Goal: Task Accomplishment & Management: Use online tool/utility

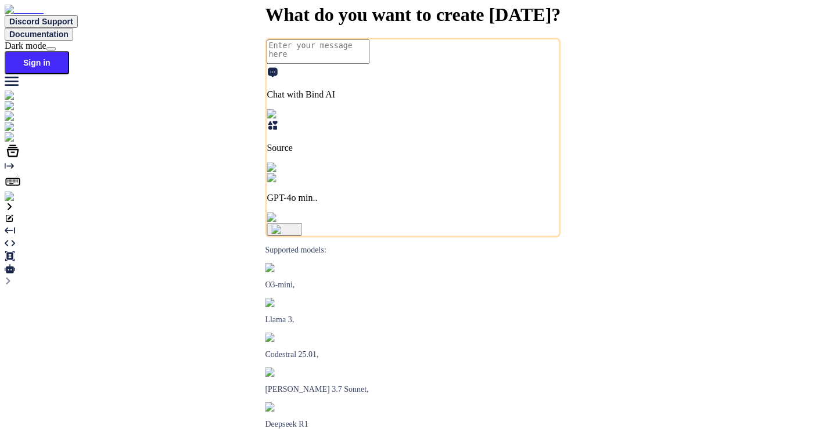
click at [12, 202] on img at bounding box center [21, 197] width 32 height 10
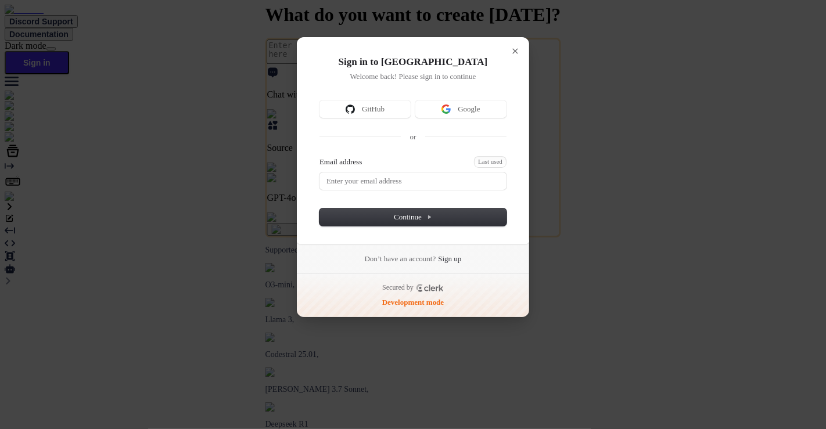
type textarea "x"
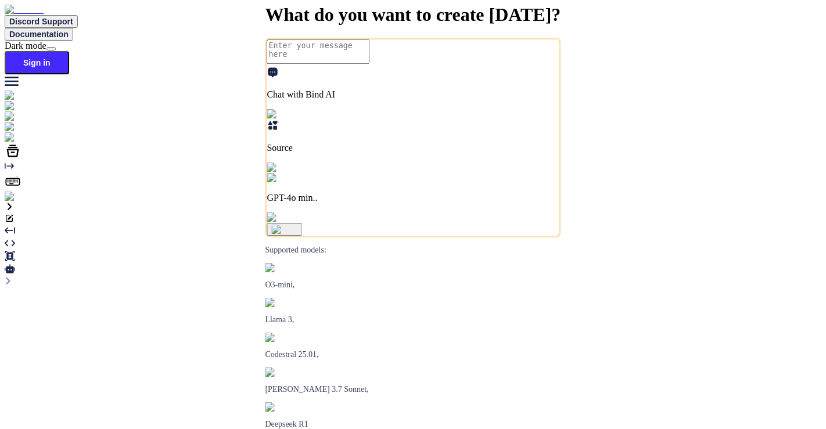
click at [20, 202] on img at bounding box center [21, 197] width 32 height 10
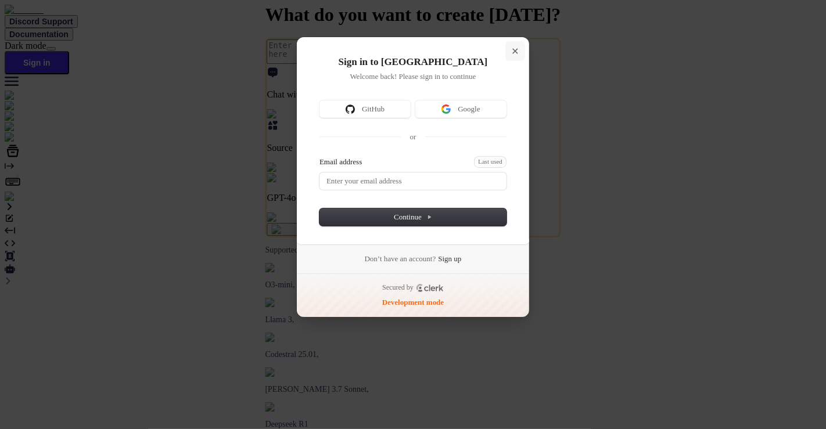
click at [516, 51] on icon "Close modal" at bounding box center [515, 51] width 6 height 6
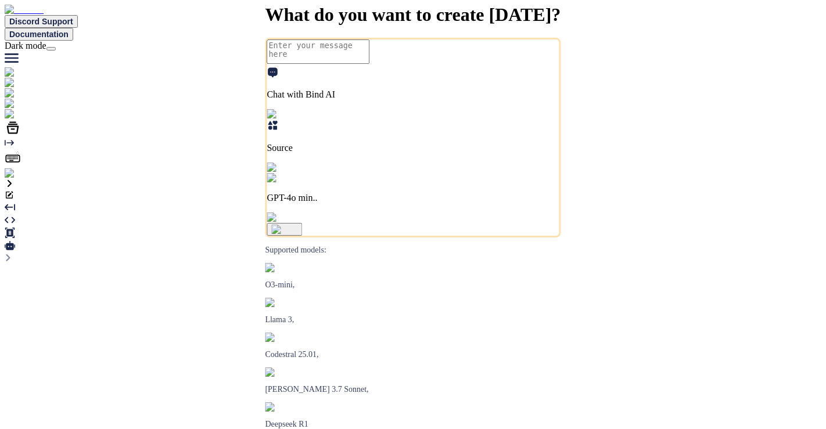
click at [13, 179] on img at bounding box center [24, 173] width 38 height 10
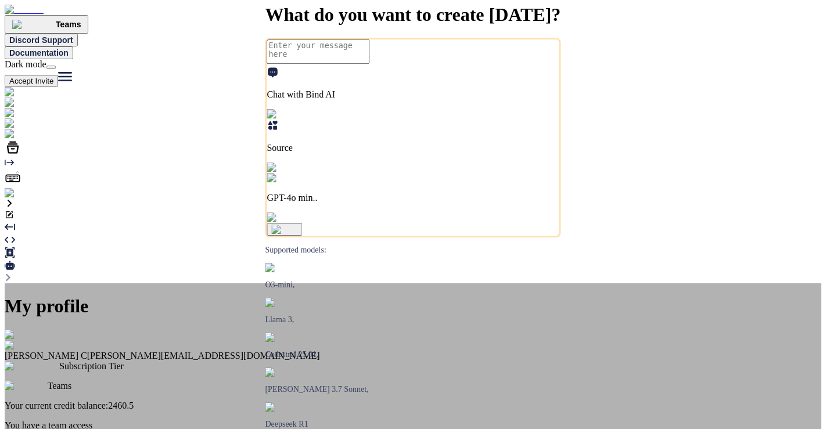
click at [51, 379] on div "My profile Saravanan C saravanan@witarist.com Subscription Tier Teams Your curr…" at bounding box center [413, 415] width 817 height 264
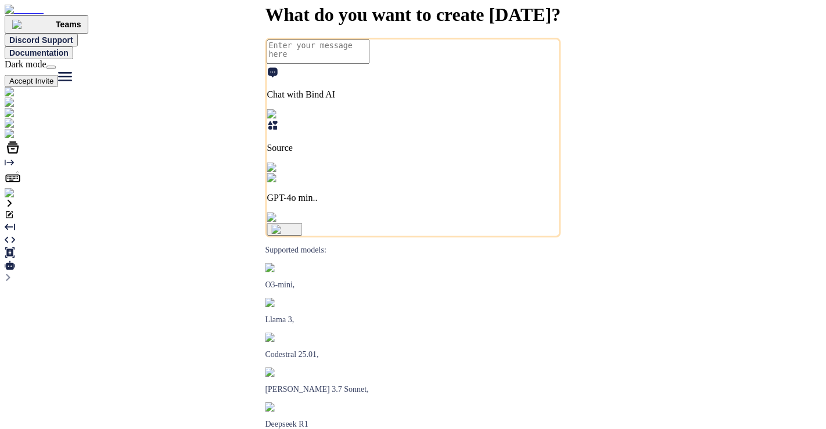
click at [13, 199] on img at bounding box center [24, 193] width 38 height 10
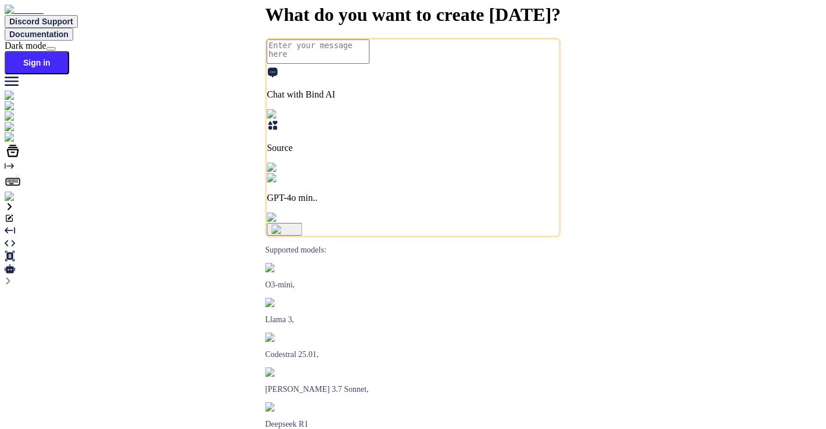
click at [17, 202] on img at bounding box center [21, 197] width 32 height 10
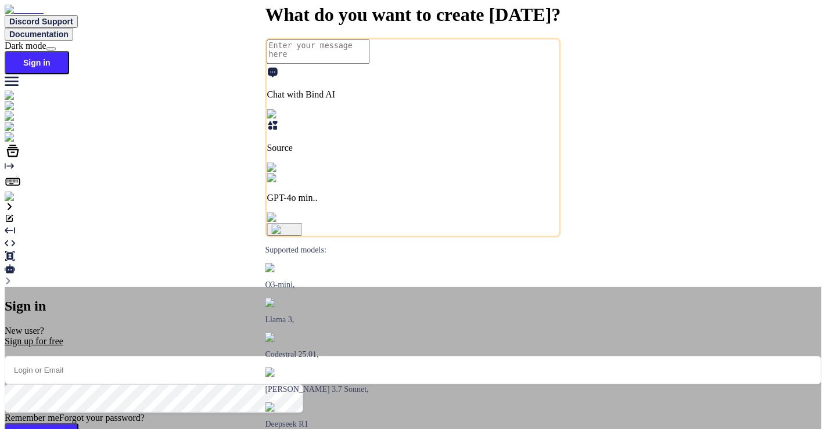
type textarea "x"
click at [314, 356] on input "email" at bounding box center [413, 370] width 817 height 28
type input "[EMAIL_ADDRESS][DOMAIN_NAME]"
click at [78, 423] on button "Sign In" at bounding box center [42, 437] width 74 height 28
type textarea "x"
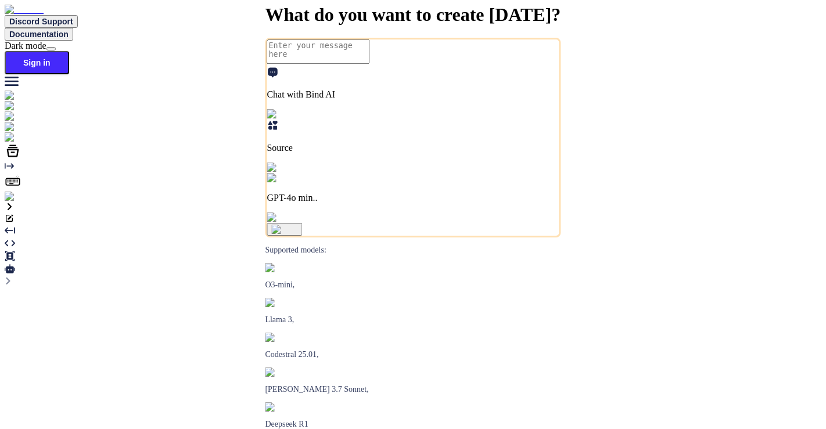
click at [16, 202] on img at bounding box center [21, 197] width 32 height 10
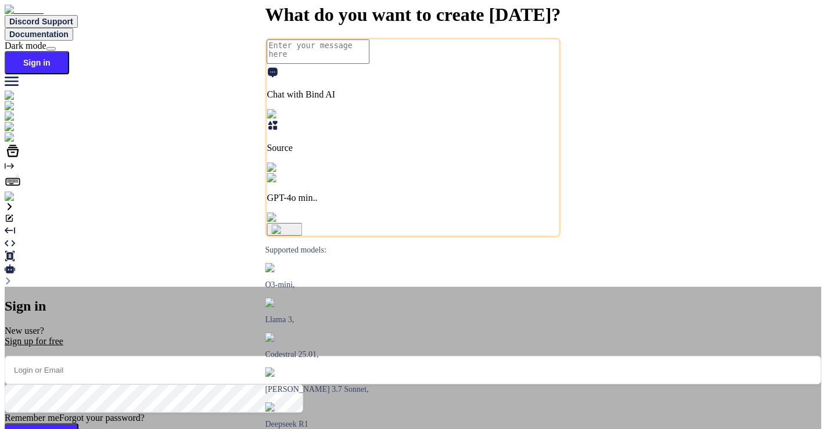
click at [323, 356] on input "email" at bounding box center [413, 370] width 817 height 28
type input "app7@yopmail.com"
click at [78, 423] on button "Sign In" at bounding box center [42, 437] width 74 height 28
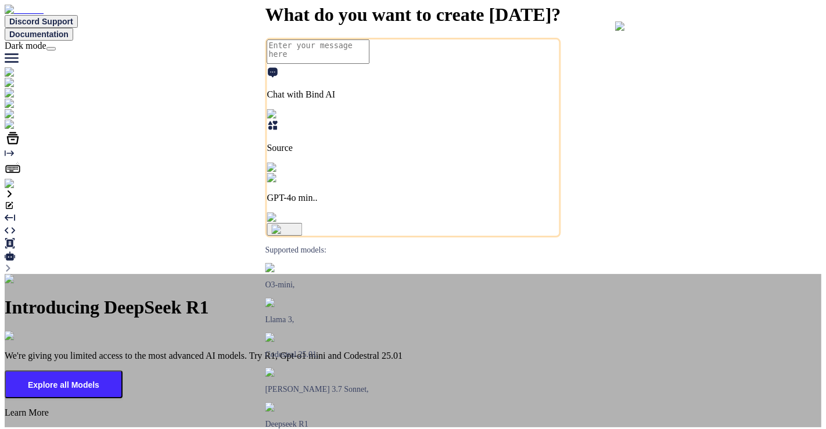
type textarea "x"
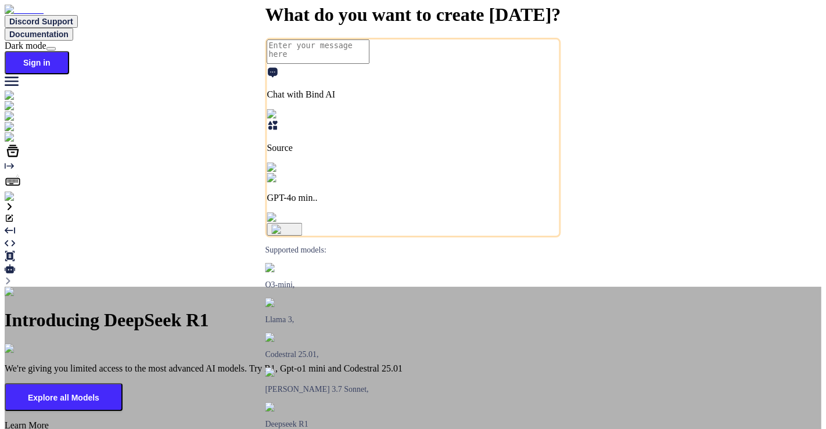
click at [177, 287] on div "Introducing DeepSeek R1 We're giving you limited access to the most advanced AI…" at bounding box center [413, 363] width 817 height 153
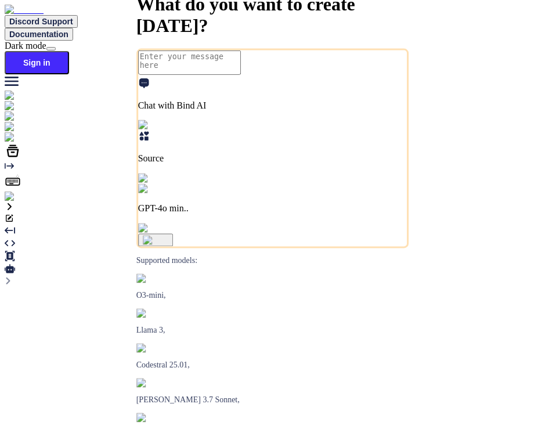
click at [22, 202] on img at bounding box center [21, 197] width 32 height 10
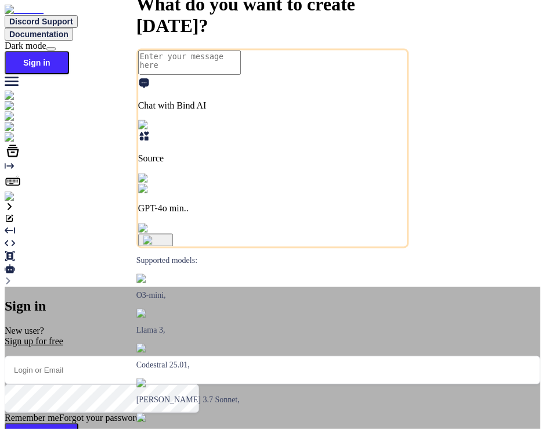
click at [261, 356] on input "email" at bounding box center [273, 370] width 536 height 28
type input "app7@yopmail.com"
click at [78, 423] on button "Sign In" at bounding box center [42, 437] width 74 height 28
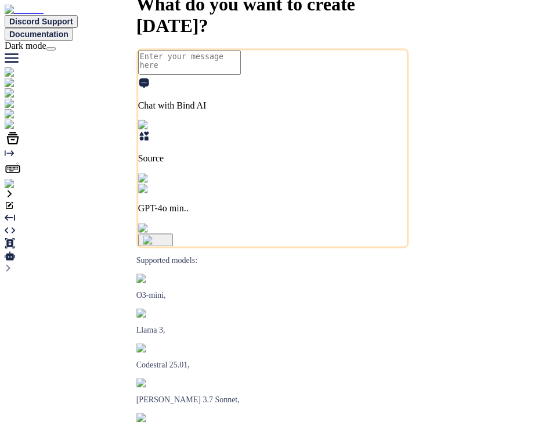
click at [12, 189] on img at bounding box center [24, 184] width 38 height 10
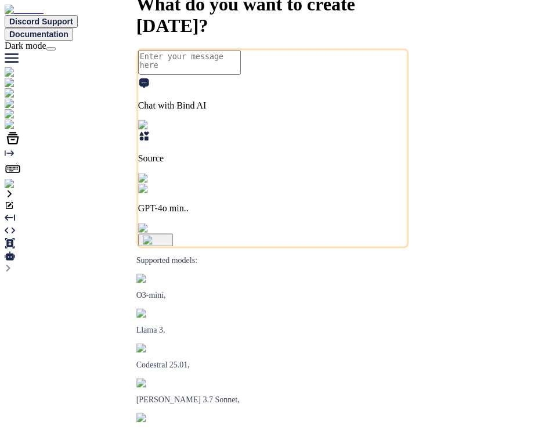
click at [13, 189] on img at bounding box center [24, 184] width 38 height 10
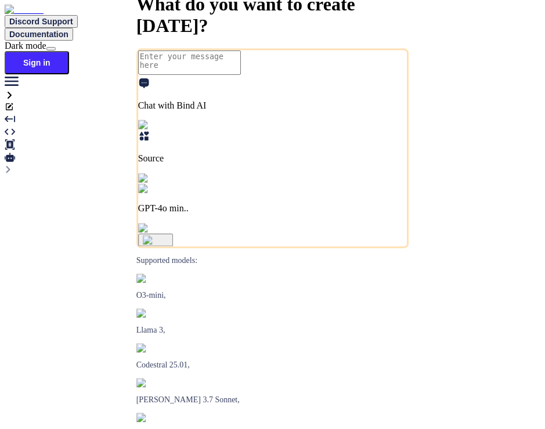
type textarea "x"
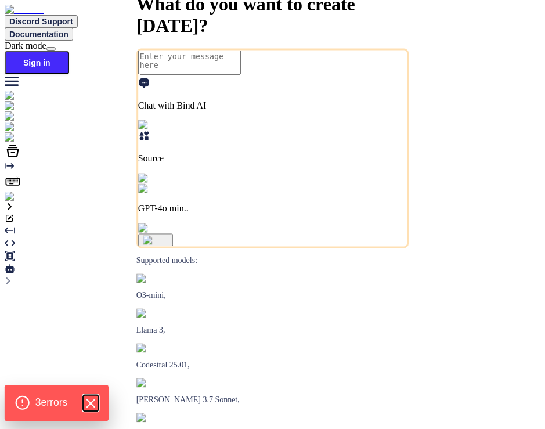
click at [97, 402] on icon "Hide Errors" at bounding box center [90, 403] width 15 height 15
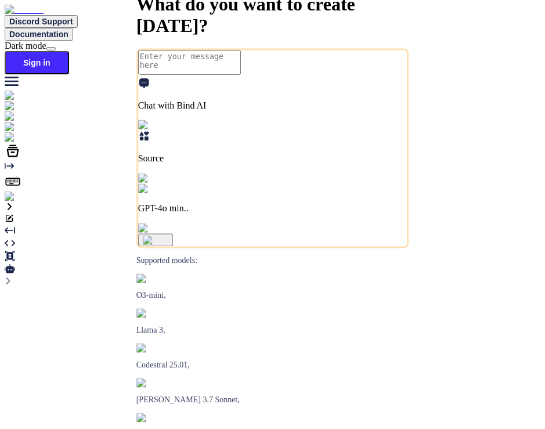
click at [17, 202] on img at bounding box center [21, 197] width 32 height 10
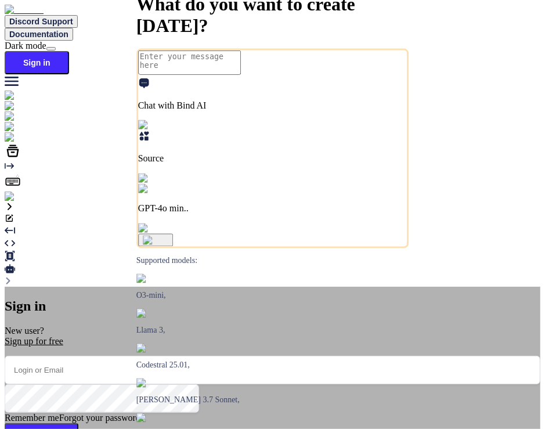
click at [269, 356] on input "email" at bounding box center [273, 370] width 536 height 28
type input "[EMAIL_ADDRESS][DOMAIN_NAME]"
click at [78, 423] on button "Sign In" at bounding box center [42, 437] width 74 height 28
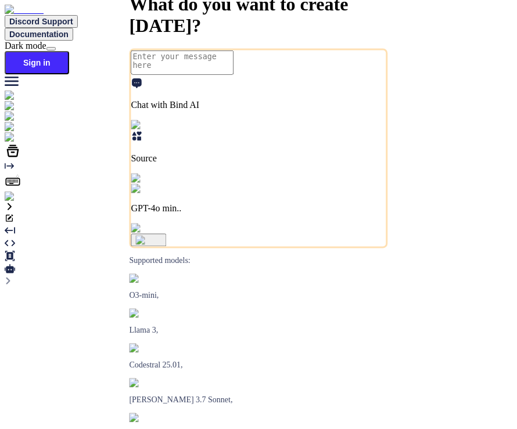
click at [15, 202] on img at bounding box center [21, 197] width 32 height 10
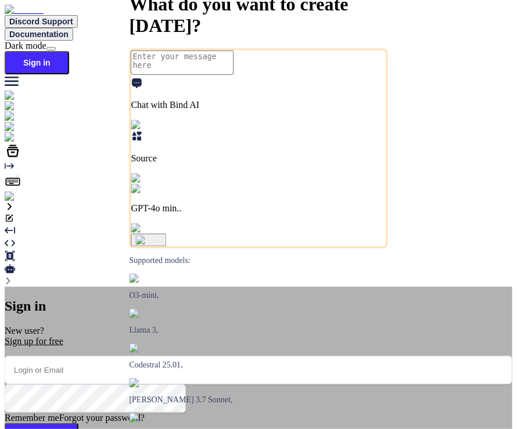
click at [259, 356] on input "email" at bounding box center [259, 370] width 508 height 28
type input "[EMAIL_ADDRESS][DOMAIN_NAME]"
click at [78, 423] on button "Sign In" at bounding box center [42, 437] width 74 height 28
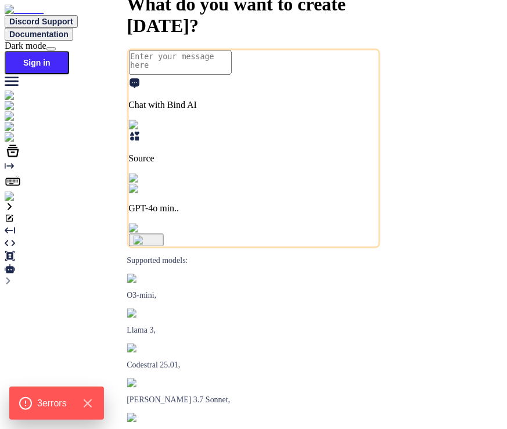
type textarea "x"
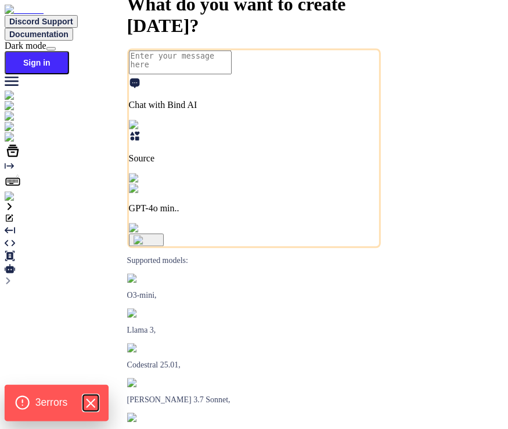
click at [98, 402] on icon "Hide Errors" at bounding box center [90, 403] width 15 height 15
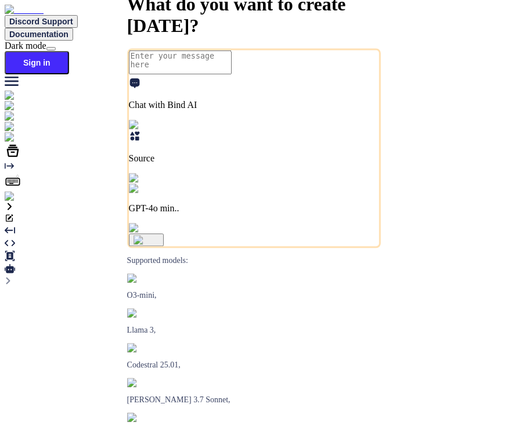
click at [69, 51] on button "Sign in" at bounding box center [37, 62] width 64 height 23
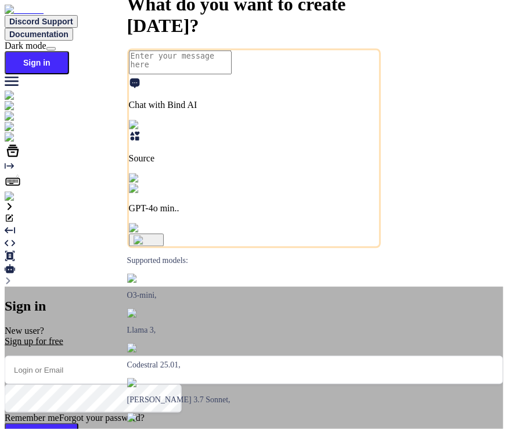
click at [221, 356] on input "email" at bounding box center [254, 370] width 499 height 28
type input "[EMAIL_ADDRESS][DOMAIN_NAME]"
click at [78, 423] on button "Sign In" at bounding box center [42, 437] width 74 height 28
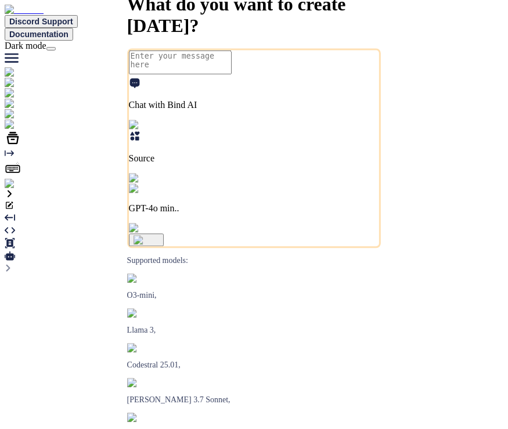
click at [18, 189] on img at bounding box center [24, 184] width 38 height 10
type textarea "x"
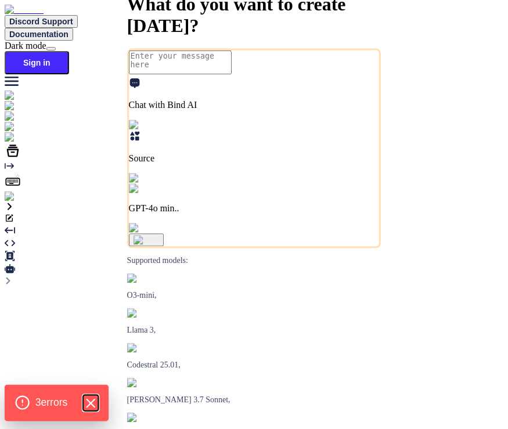
click at [93, 397] on icon "Hide Errors" at bounding box center [90, 403] width 15 height 15
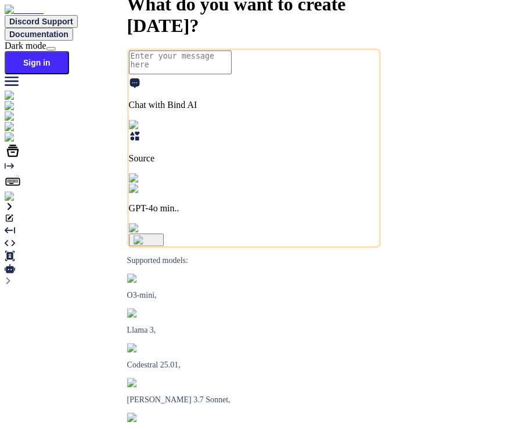
click at [12, 202] on img at bounding box center [21, 197] width 32 height 10
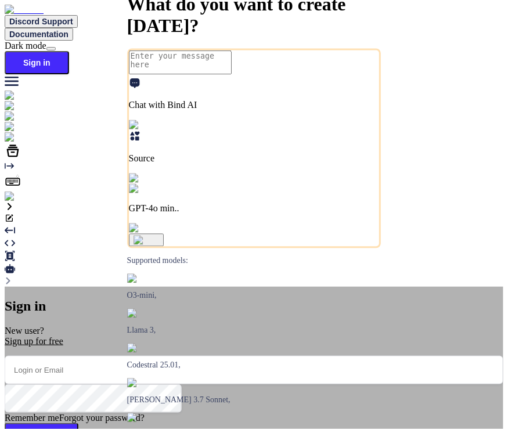
click at [226, 356] on input "email" at bounding box center [254, 370] width 499 height 28
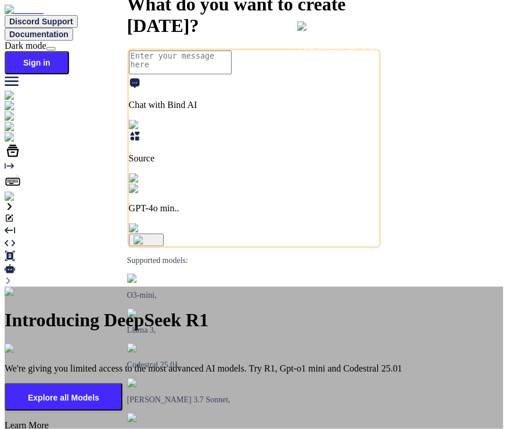
type textarea "x"
click at [156, 287] on div "Introducing DeepSeek R1 We're giving you limited access to the most advanced AI…" at bounding box center [254, 363] width 499 height 153
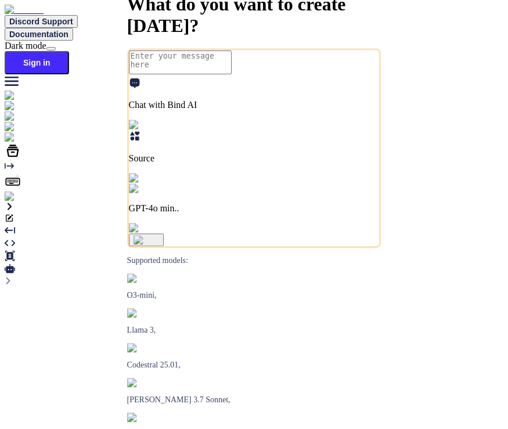
click at [10, 202] on img at bounding box center [21, 197] width 32 height 10
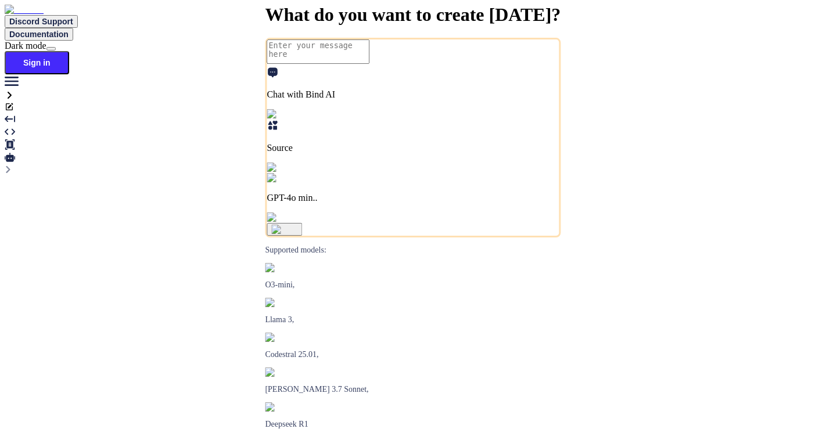
type textarea "x"
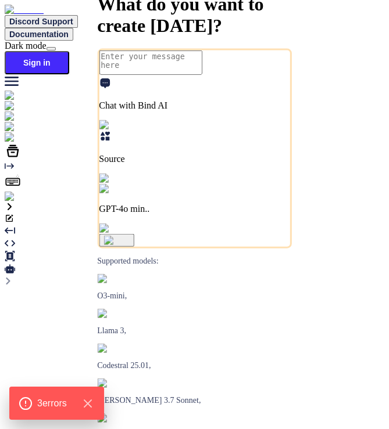
click at [69, 51] on button "Sign in" at bounding box center [37, 62] width 64 height 23
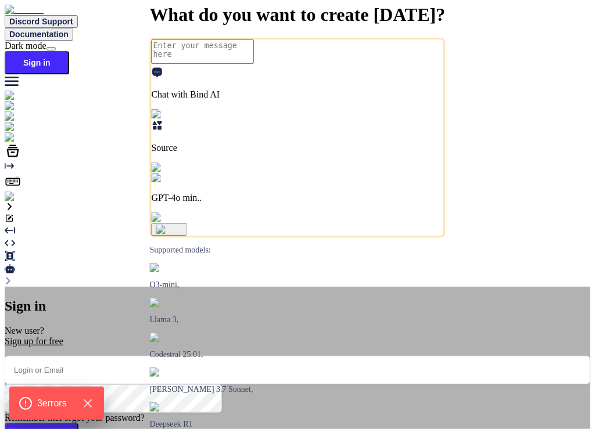
click at [252, 356] on input "email" at bounding box center [297, 370] width 585 height 28
type input "app7@yopmail.com"
click at [78, 423] on button "Sign In" at bounding box center [42, 437] width 74 height 28
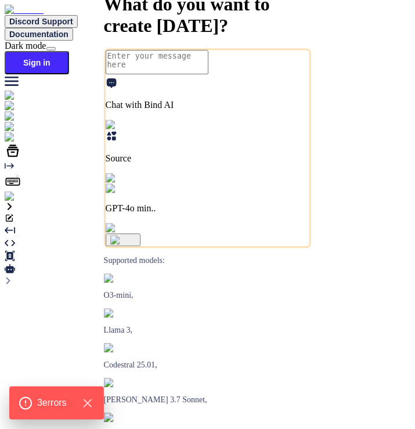
click at [69, 51] on button "Sign in" at bounding box center [37, 62] width 64 height 23
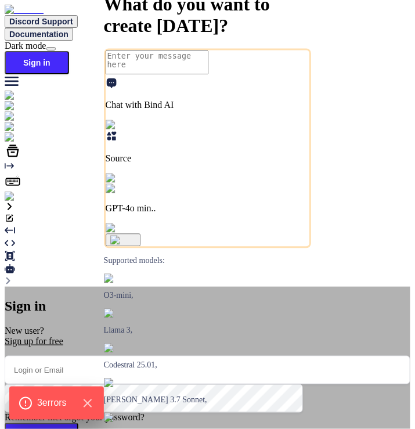
click at [125, 356] on input "email" at bounding box center [208, 370] width 406 height 28
type input "[EMAIL_ADDRESS][DOMAIN_NAME]"
click at [78, 423] on button "Sign In" at bounding box center [42, 437] width 74 height 28
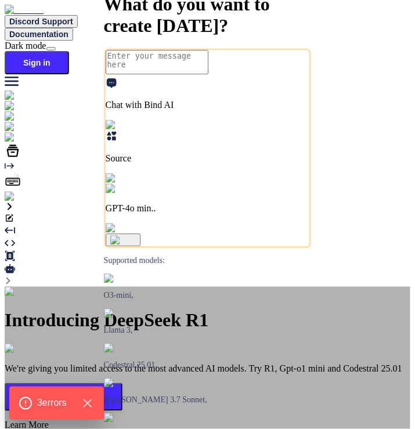
click at [33, 287] on img at bounding box center [19, 292] width 28 height 10
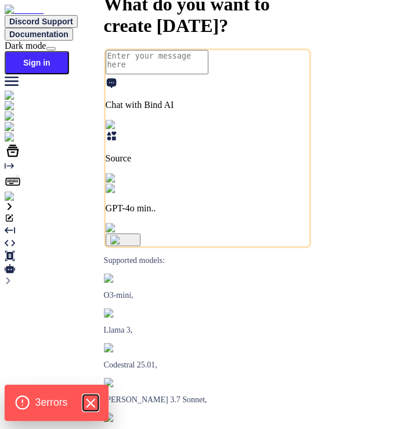
click at [93, 402] on icon "Hide Errors" at bounding box center [90, 403] width 15 height 15
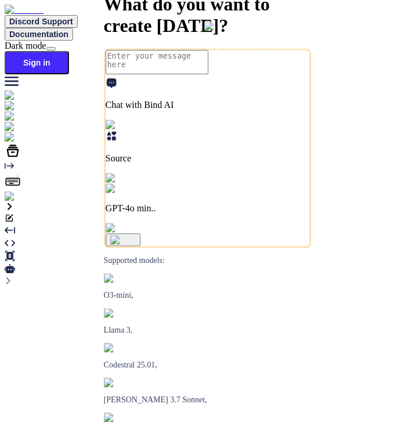
click at [69, 51] on button "Sign in" at bounding box center [37, 62] width 64 height 23
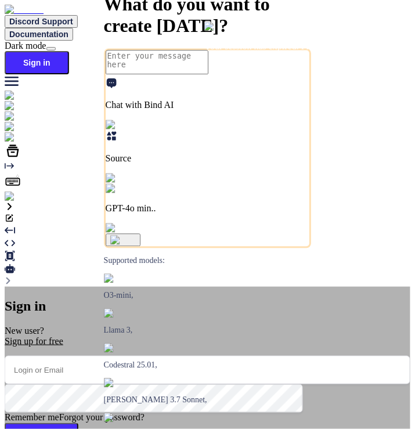
click at [163, 356] on input "email" at bounding box center [208, 370] width 406 height 28
type input "[EMAIL_ADDRESS][DOMAIN_NAME]"
click at [78, 423] on button "Sign In" at bounding box center [42, 437] width 74 height 28
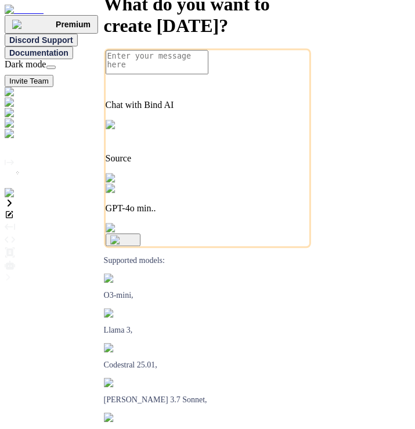
click at [268, 222] on div "What do you want to create today? Chat with Bind AI Source GPT-4o min.. Support…" at bounding box center [208, 222] width 406 height 0
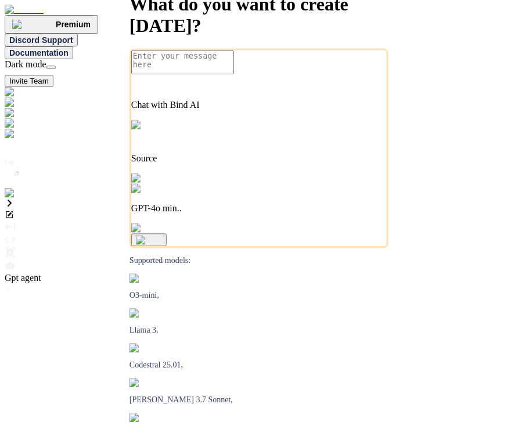
click at [15, 261] on icon at bounding box center [10, 265] width 10 height 9
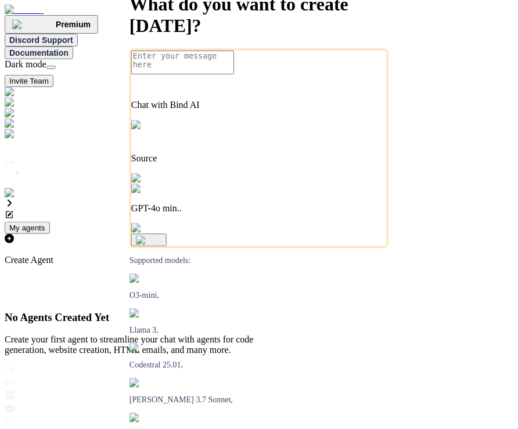
click at [259, 255] on p "Create Agent" at bounding box center [132, 260] width 254 height 10
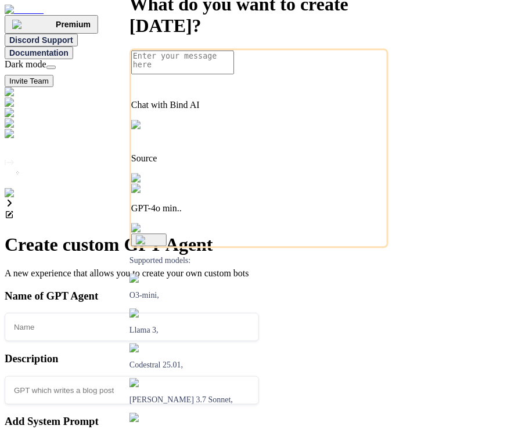
click at [15, 199] on img at bounding box center [24, 193] width 38 height 10
click at [259, 313] on input "text" at bounding box center [132, 327] width 254 height 28
type input "hi"
click at [259, 376] on input "text" at bounding box center [132, 390] width 254 height 28
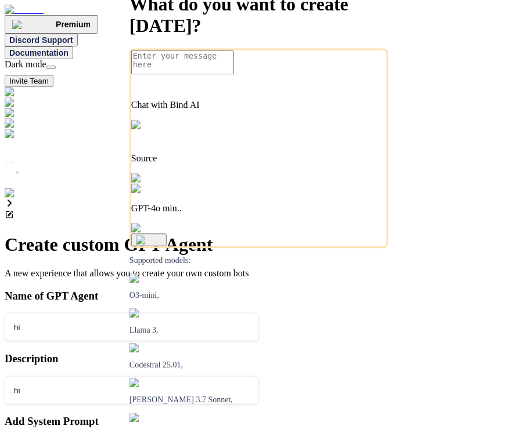
type input "hi"
type textarea "hi"
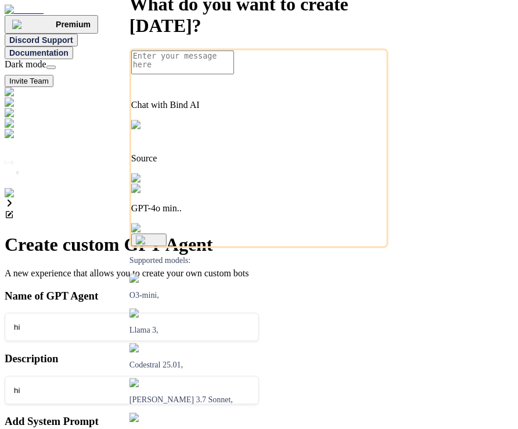
click at [10, 199] on img at bounding box center [24, 193] width 38 height 10
drag, startPoint x: 232, startPoint y: 79, endPoint x: 321, endPoint y: 84, distance: 89.6
drag, startPoint x: 279, startPoint y: 113, endPoint x: 315, endPoint y: 113, distance: 35.4
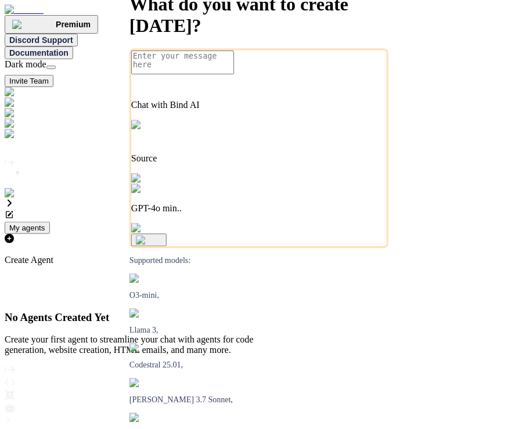
click at [259, 255] on p "Create Agent" at bounding box center [132, 260] width 254 height 10
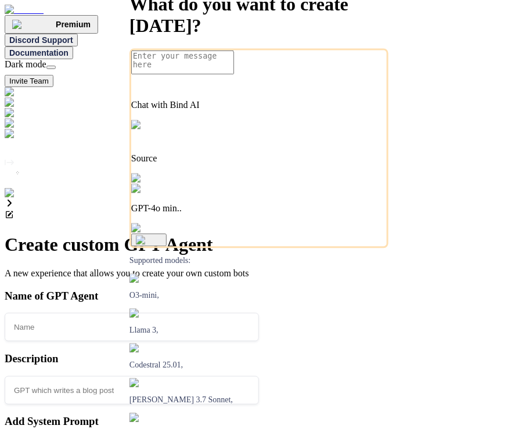
click at [259, 313] on input "text" at bounding box center [132, 327] width 254 height 28
type input "hi"
click at [259, 376] on input "text" at bounding box center [132, 390] width 254 height 28
type input "hi"
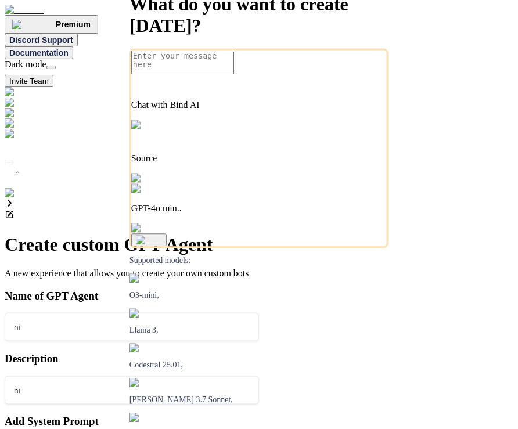
type textarea "hi"
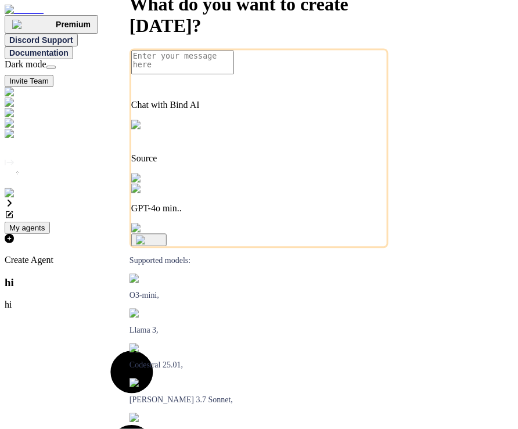
click at [259, 300] on p "hi" at bounding box center [132, 305] width 254 height 10
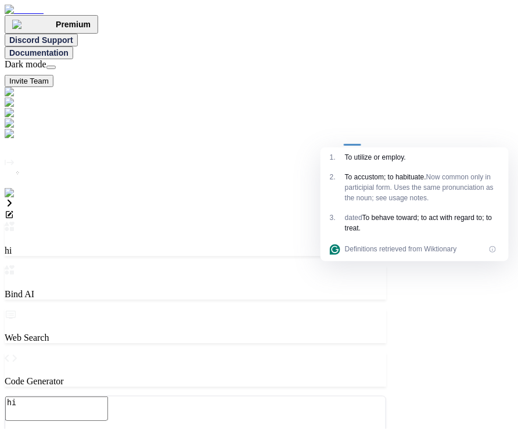
click at [168, 396] on div at bounding box center [196, 396] width 382 height 0
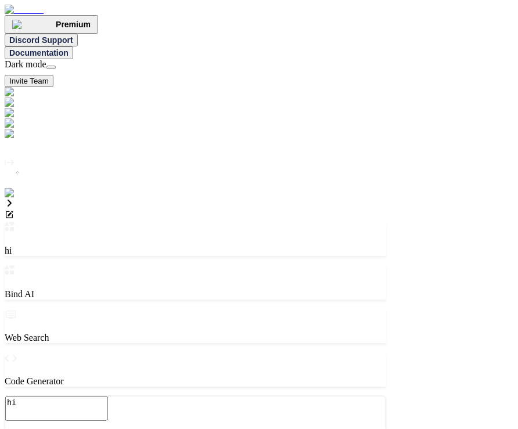
click at [16, 199] on img at bounding box center [24, 193] width 38 height 10
click at [53, 75] on button "Invite Team" at bounding box center [29, 81] width 49 height 12
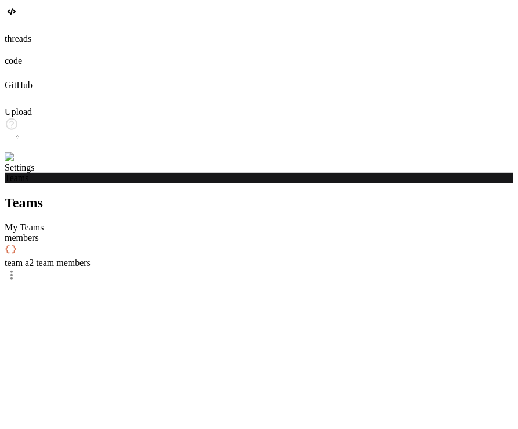
click at [29, 258] on span "team a" at bounding box center [17, 263] width 24 height 10
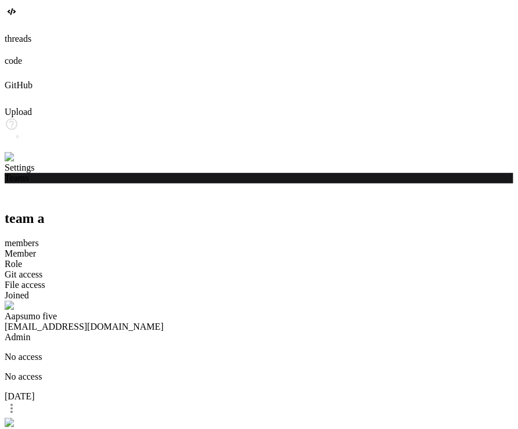
click at [14, 163] on img at bounding box center [24, 157] width 38 height 10
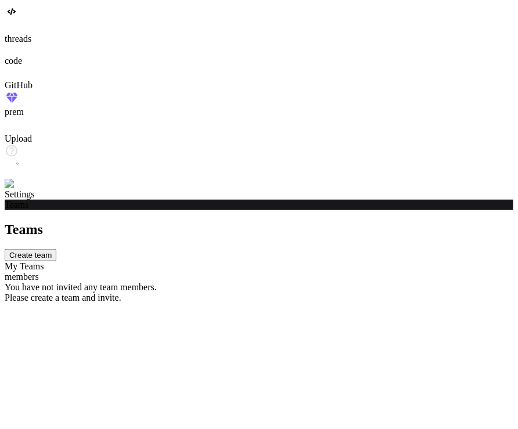
click at [12, 189] on img at bounding box center [24, 184] width 38 height 10
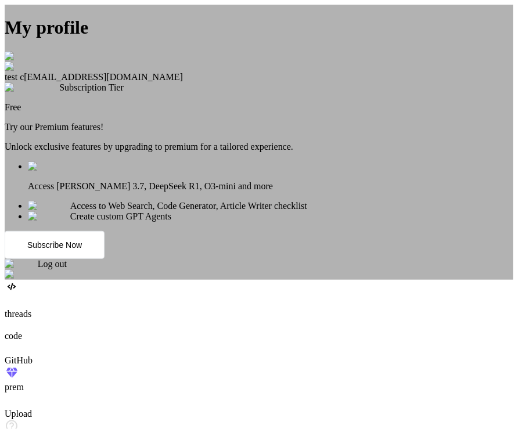
click at [139, 224] on div "My profile test c [EMAIL_ADDRESS][DOMAIN_NAME] Subscription Tier Free Try our P…" at bounding box center [259, 142] width 509 height 275
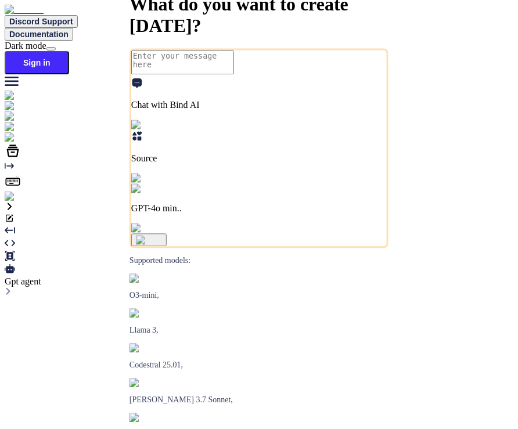
click at [15, 264] on icon at bounding box center [10, 268] width 10 height 9
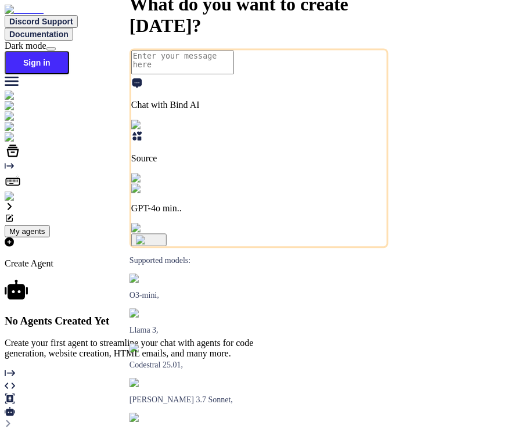
click at [259, 258] on p "Create Agent" at bounding box center [132, 263] width 254 height 10
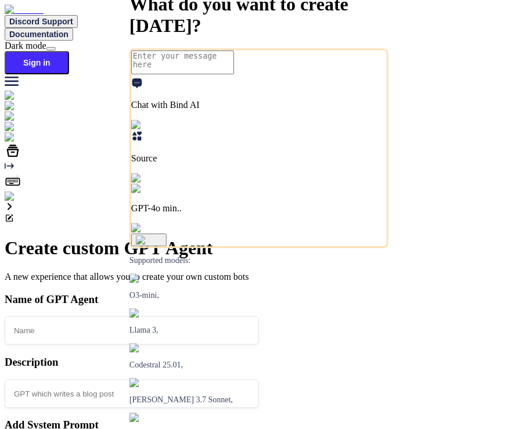
click at [259, 317] on input "text" at bounding box center [132, 331] width 254 height 28
type textarea "x"
type input "h"
type textarea "x"
type input "hi"
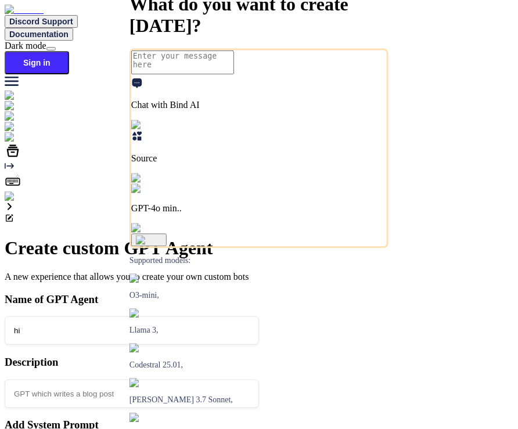
click at [259, 380] on input "text" at bounding box center [132, 394] width 254 height 28
type textarea "x"
type input "h"
type textarea "x"
type input "hi"
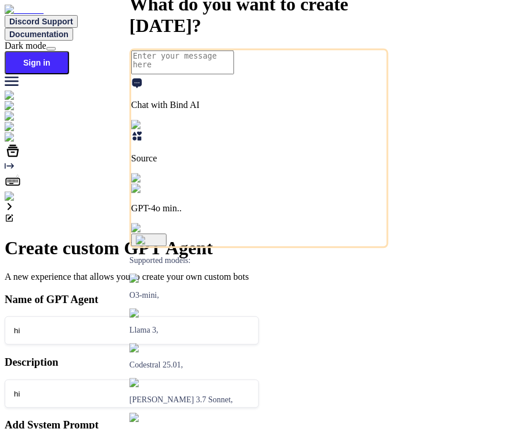
type textarea "x"
type textarea "h"
type textarea "x"
type textarea "hi"
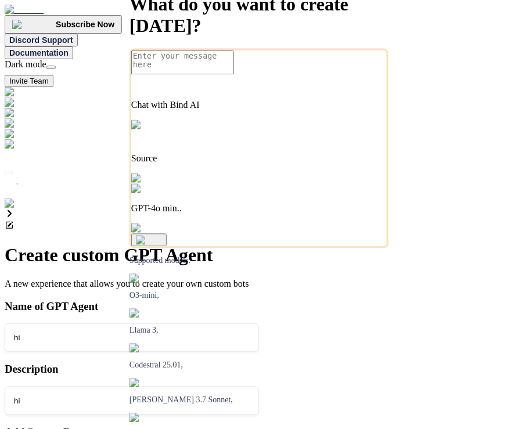
type textarea "x"
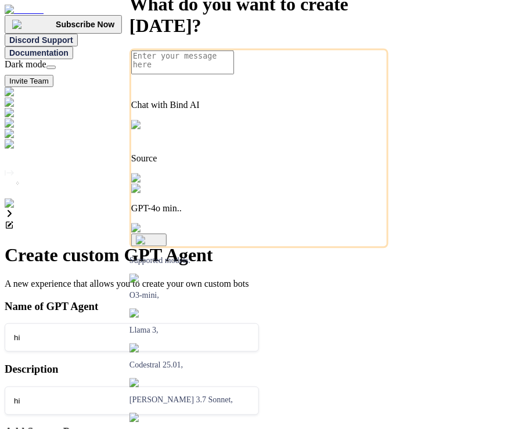
click at [13, 209] on img at bounding box center [24, 204] width 38 height 10
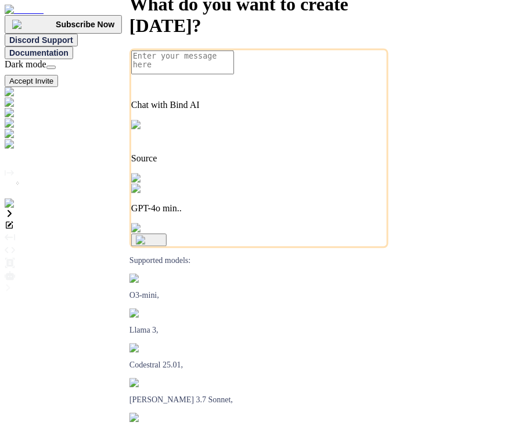
click at [58, 75] on button "Accept Invite" at bounding box center [31, 81] width 53 height 12
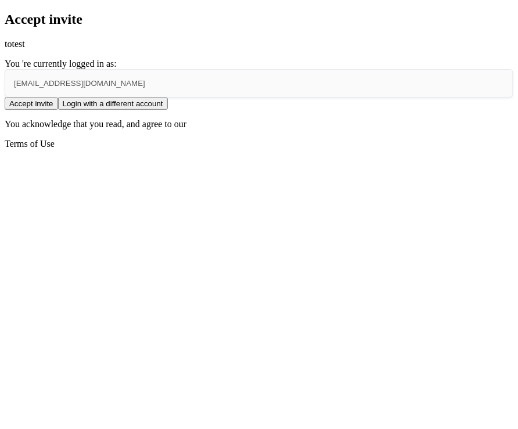
click at [58, 110] on button "Accept invite" at bounding box center [31, 104] width 53 height 12
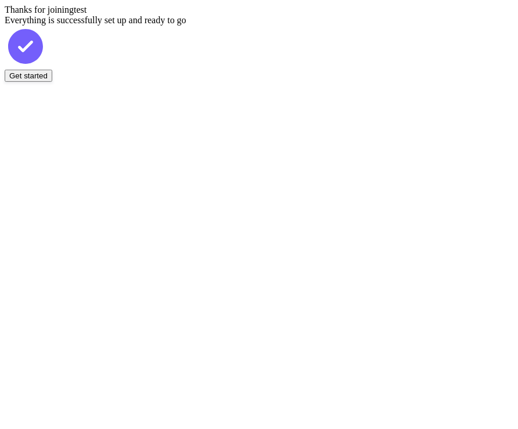
click at [52, 82] on button "Get started" at bounding box center [29, 76] width 48 height 12
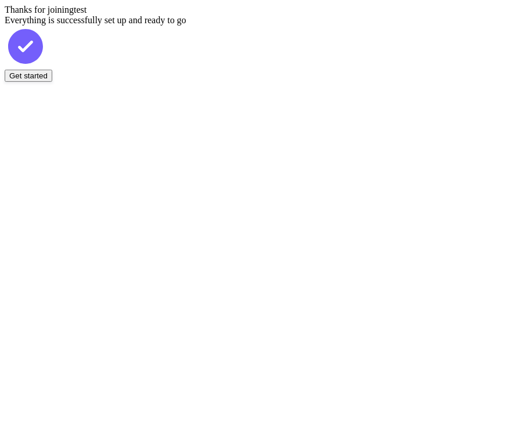
click at [52, 82] on button "Get started" at bounding box center [29, 76] width 48 height 12
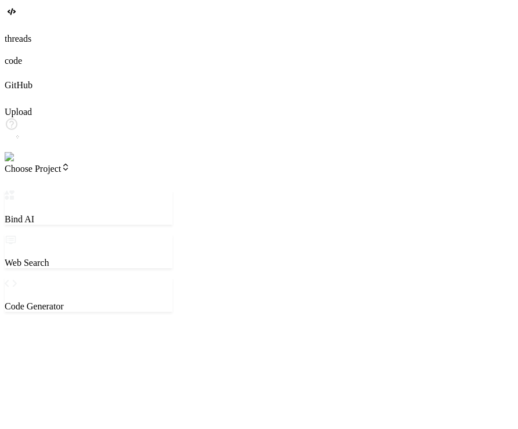
type textarea "x"
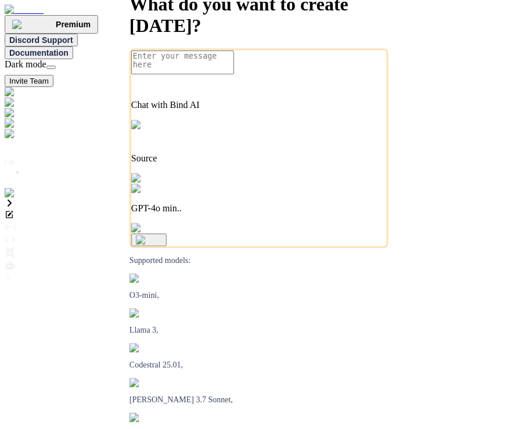
click at [15, 199] on img at bounding box center [24, 193] width 38 height 10
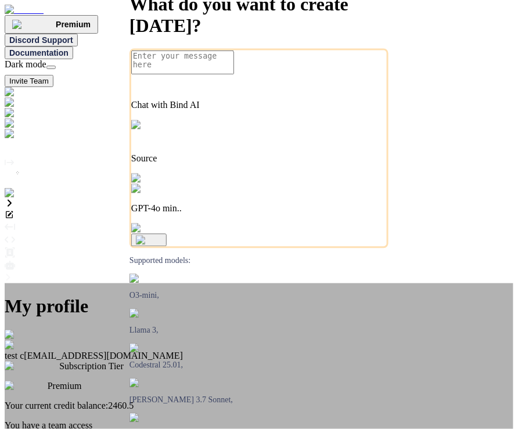
click at [141, 283] on div "My profile test c app7@yopmail.com Subscription Tier Premium Your current credi…" at bounding box center [259, 431] width 509 height 297
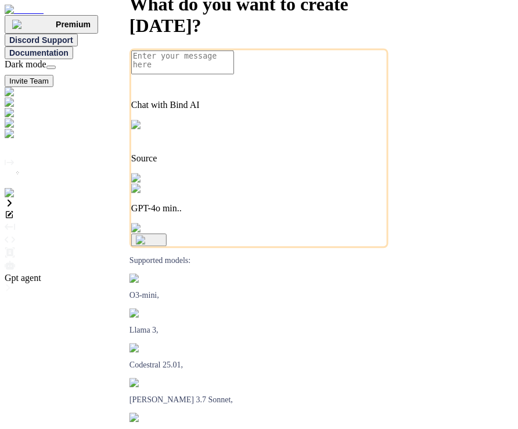
click at [15, 260] on icon at bounding box center [10, 265] width 10 height 10
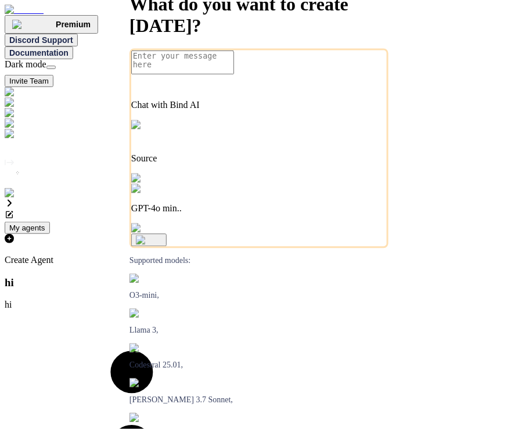
click at [259, 255] on p "Create Agent" at bounding box center [132, 260] width 254 height 10
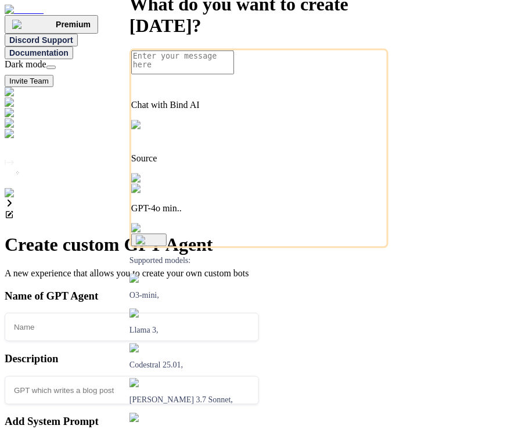
click at [259, 313] on input "text" at bounding box center [132, 327] width 254 height 28
type textarea "x"
type input "h"
type textarea "x"
type input "hi"
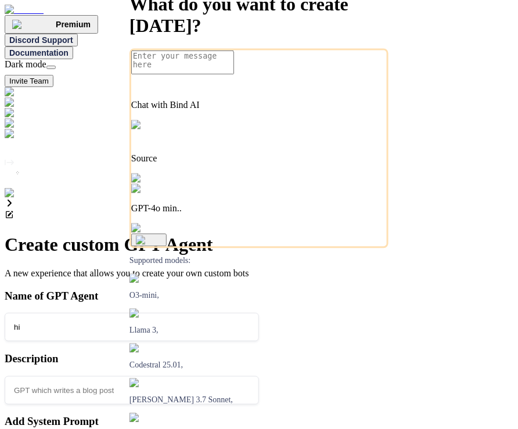
click at [259, 376] on input "text" at bounding box center [132, 390] width 254 height 28
type textarea "x"
type input "k"
type textarea "x"
type input "kj"
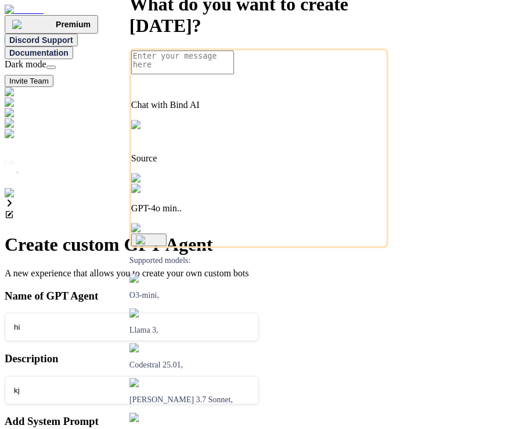
type textarea "x"
type textarea "l"
type textarea "x"
type textarea "lk"
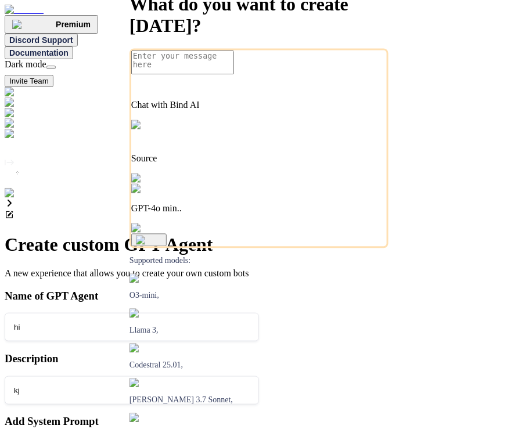
click at [259, 313] on input "hi" at bounding box center [132, 327] width 254 height 28
type textarea "x"
type input "hid"
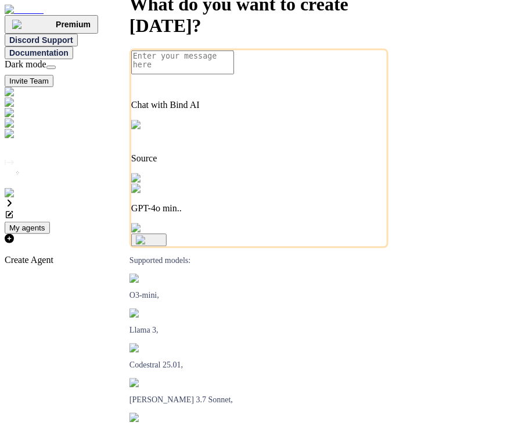
type textarea "x"
drag, startPoint x: 113, startPoint y: 21, endPoint x: 155, endPoint y: 24, distance: 41.9
click at [91, 24] on span "Premium" at bounding box center [51, 24] width 78 height 9
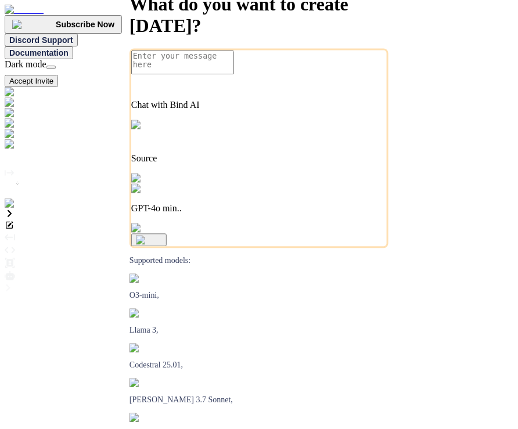
click at [58, 75] on button "Accept Invite" at bounding box center [31, 81] width 53 height 12
click at [20, 209] on img at bounding box center [24, 204] width 38 height 10
type textarea "x"
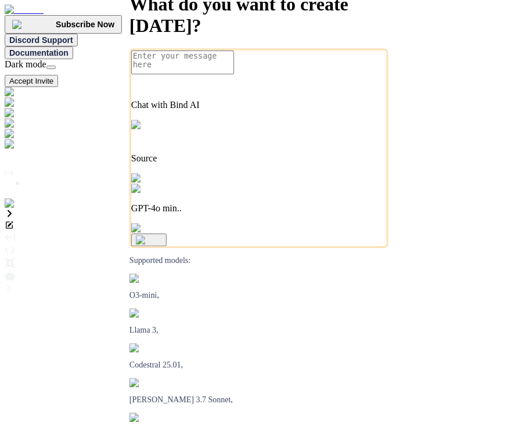
click at [58, 75] on button "Accept Invite" at bounding box center [31, 81] width 53 height 12
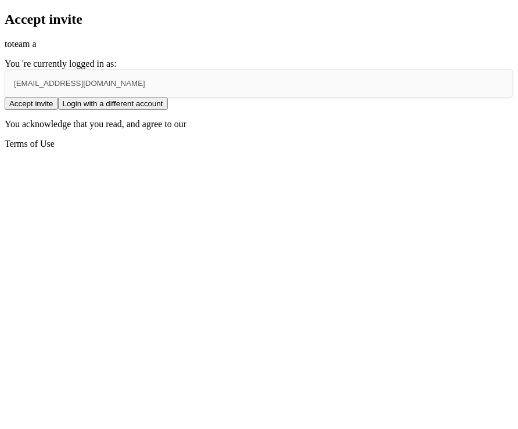
click at [58, 110] on button "Accept invite" at bounding box center [31, 104] width 53 height 12
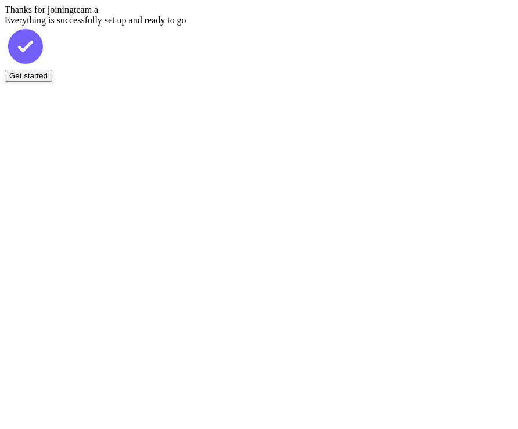
click at [52, 82] on button "Get started" at bounding box center [29, 76] width 48 height 12
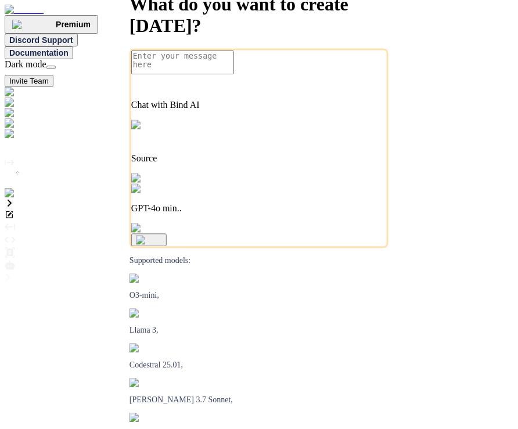
type textarea "x"
click at [53, 75] on button "Invite Team" at bounding box center [29, 81] width 49 height 12
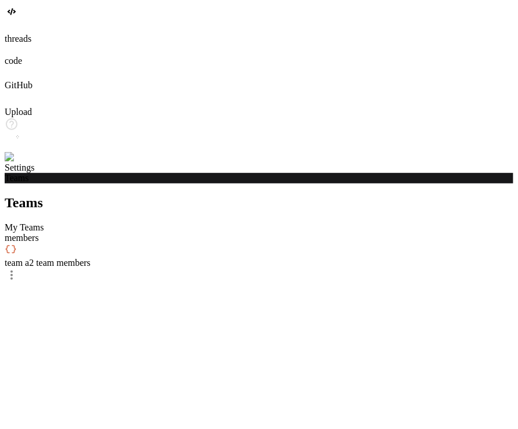
click at [91, 258] on span "2 team members" at bounding box center [60, 263] width 62 height 10
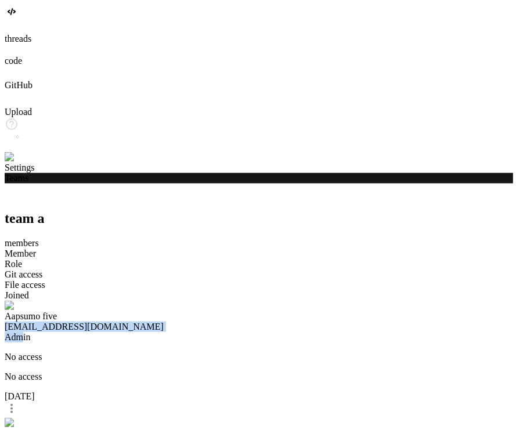
drag, startPoint x: 208, startPoint y: 145, endPoint x: 296, endPoint y: 148, distance: 87.8
click at [296, 301] on div "Aapsumo five appsumo_5@yopmail.com Admin No access No access 19 days ago" at bounding box center [259, 359] width 509 height 117
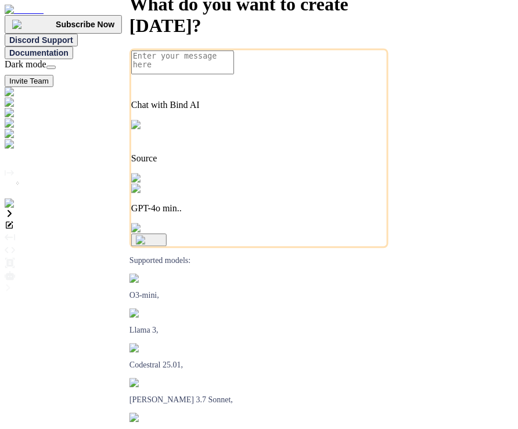
type textarea "x"
click at [58, 75] on button "Accept Invite" at bounding box center [31, 81] width 53 height 12
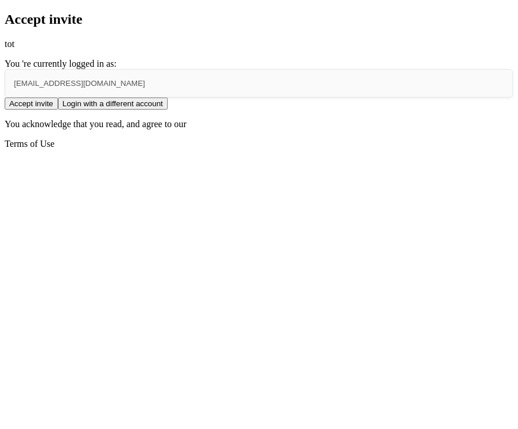
click at [58, 110] on button "Accept invite" at bounding box center [31, 104] width 53 height 12
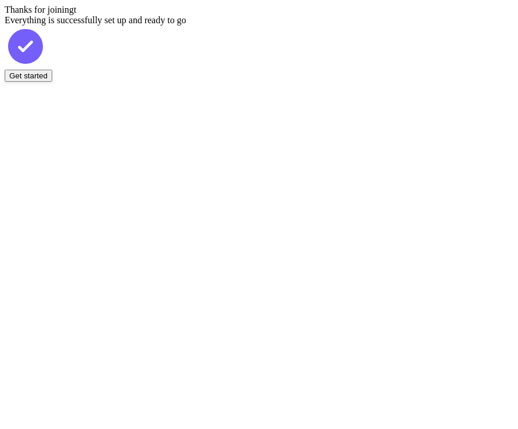
click at [52, 82] on button "Get started" at bounding box center [29, 76] width 48 height 12
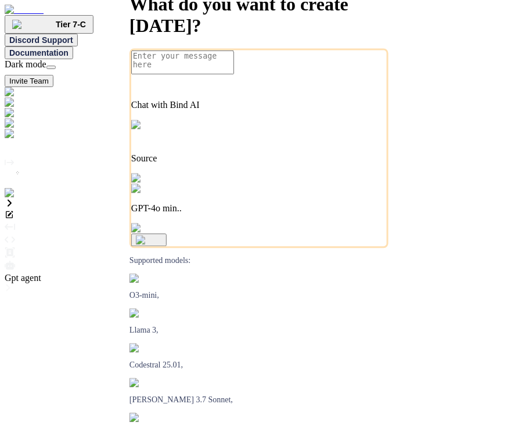
click at [501, 260] on div at bounding box center [259, 266] width 509 height 13
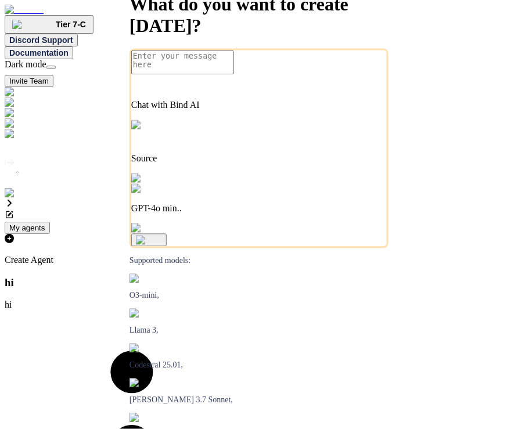
click at [259, 255] on p "Create Agent" at bounding box center [132, 260] width 254 height 10
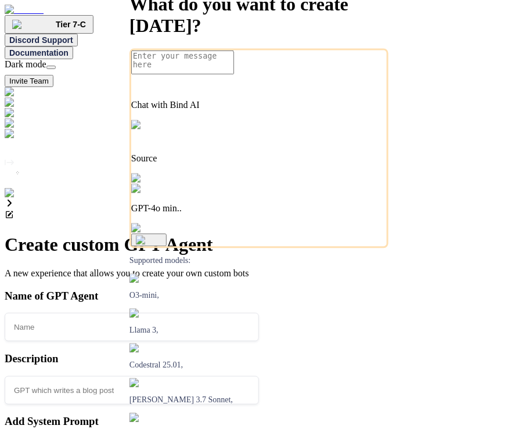
click at [259, 313] on input "text" at bounding box center [132, 327] width 254 height 28
type textarea "x"
type input "j"
type textarea "x"
type input "jo"
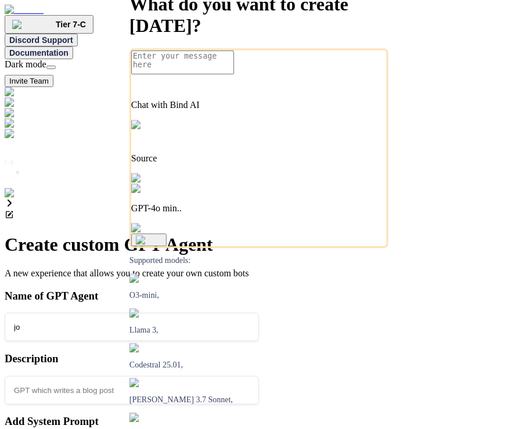
type textarea "x"
type input "joi"
click at [259, 376] on input "text" at bounding box center [132, 390] width 254 height 28
type textarea "x"
type input "l"
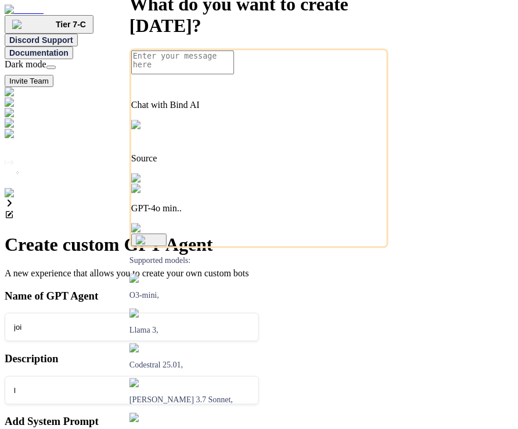
type textarea "x"
type textarea "l"
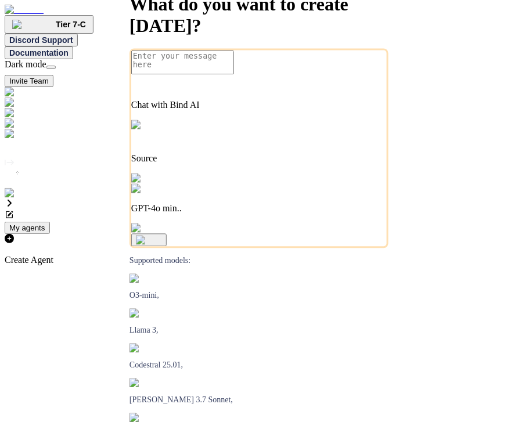
type textarea "x"
click at [15, 261] on icon at bounding box center [10, 265] width 10 height 9
click at [259, 255] on p "Create Agent" at bounding box center [132, 260] width 254 height 10
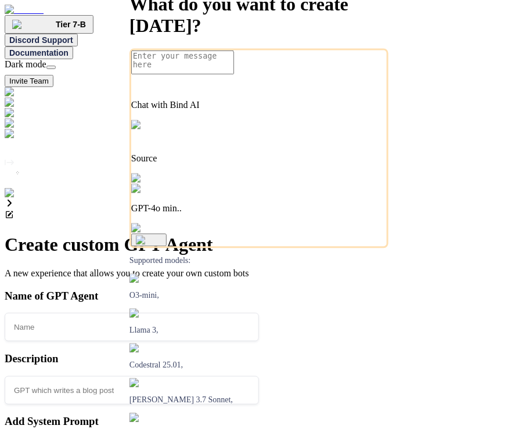
click at [259, 313] on input "text" at bounding box center [132, 327] width 254 height 28
type textarea "x"
type input "l"
click at [259, 376] on input "text" at bounding box center [132, 390] width 254 height 28
type textarea "x"
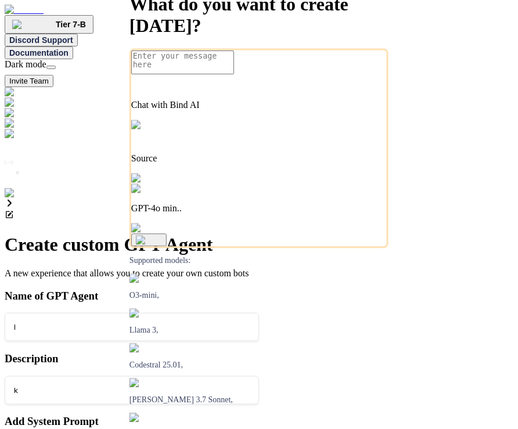
type input "k"
click at [259, 415] on h3 "Add System Prompt" at bounding box center [132, 421] width 254 height 13
type textarea "x"
type textarea "m"
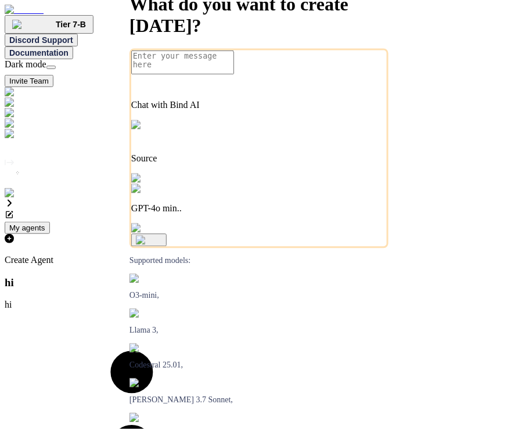
click at [259, 255] on p "Create Agent" at bounding box center [132, 260] width 254 height 10
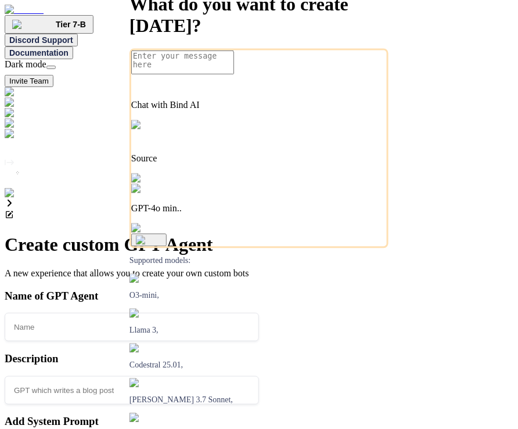
click at [259, 313] on input "text" at bounding box center [132, 327] width 254 height 28
type textarea "x"
type input "s"
click at [259, 376] on input "text" at bounding box center [132, 390] width 254 height 28
type textarea "x"
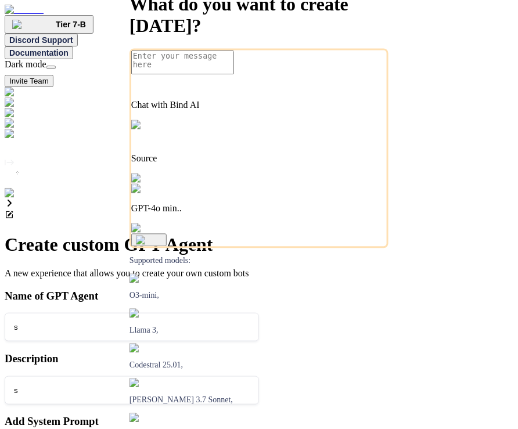
type input "s"
type textarea "x"
type textarea "s"
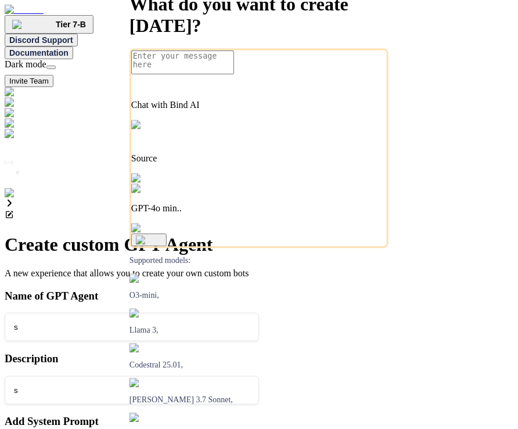
type textarea "x"
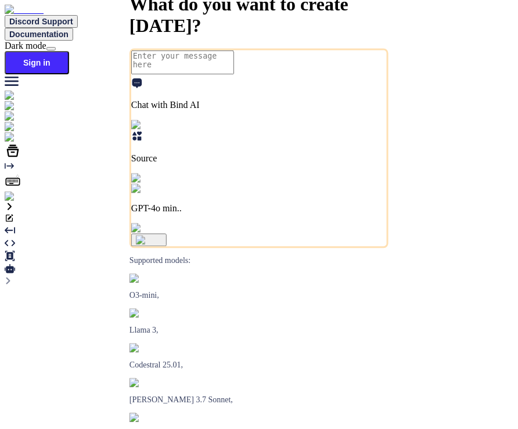
click at [14, 143] on img at bounding box center [43, 137] width 77 height 10
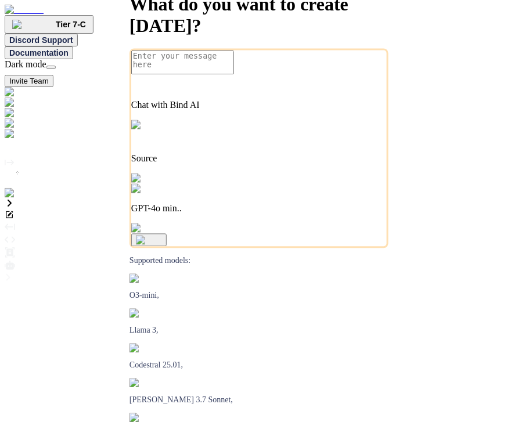
click at [14, 129] on img at bounding box center [31, 123] width 52 height 10
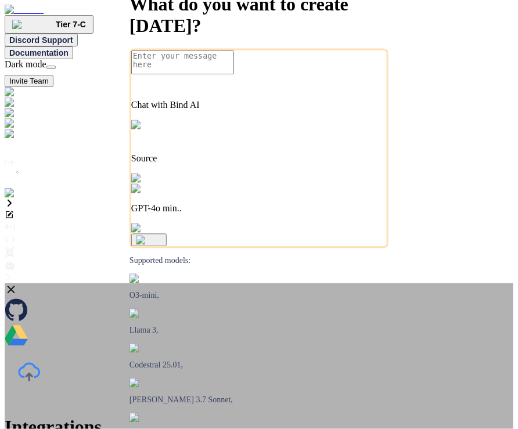
click at [74, 283] on div "Integrations to automate creation for you Bind AI learns from your existing cod…" at bounding box center [259, 409] width 509 height 253
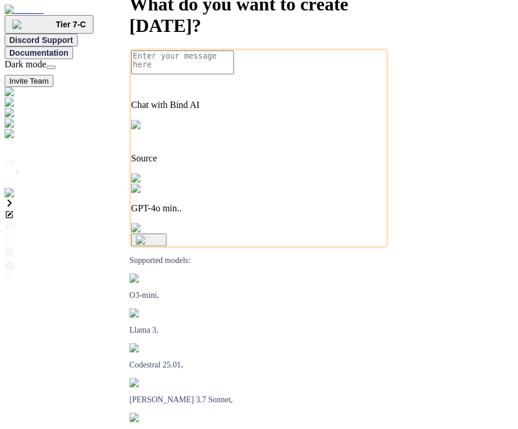
click at [15, 129] on img at bounding box center [31, 123] width 52 height 10
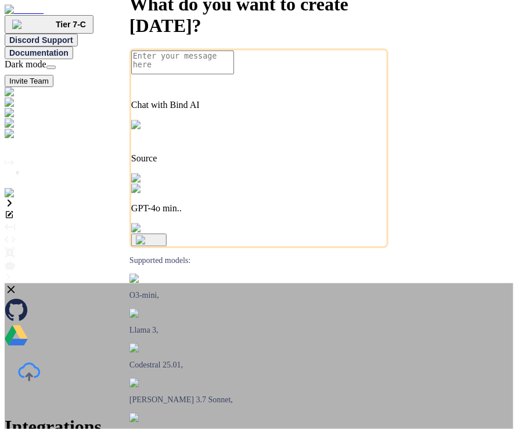
click at [66, 283] on div "Integrations to automate creation for you Bind AI learns from your existing cod…" at bounding box center [259, 409] width 509 height 253
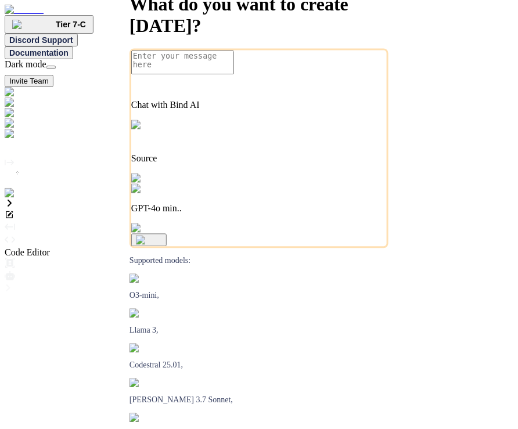
click at [15, 235] on icon "Created with Pixso." at bounding box center [10, 240] width 10 height 10
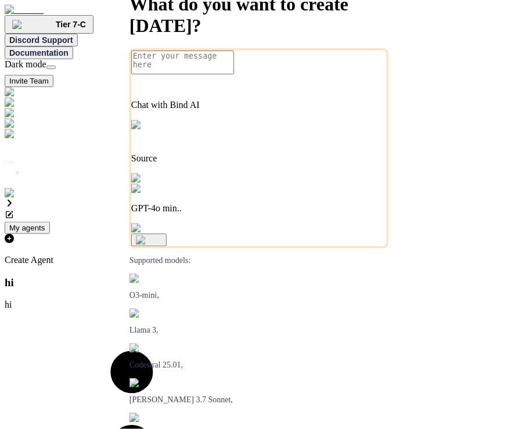
click at [259, 255] on p "Create Agent" at bounding box center [132, 260] width 254 height 10
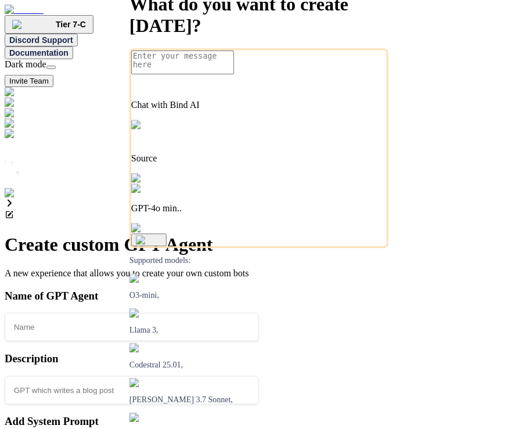
click at [259, 313] on input "text" at bounding box center [132, 327] width 254 height 28
type textarea "x"
type input "k"
click at [259, 376] on input "text" at bounding box center [132, 390] width 254 height 28
type textarea "x"
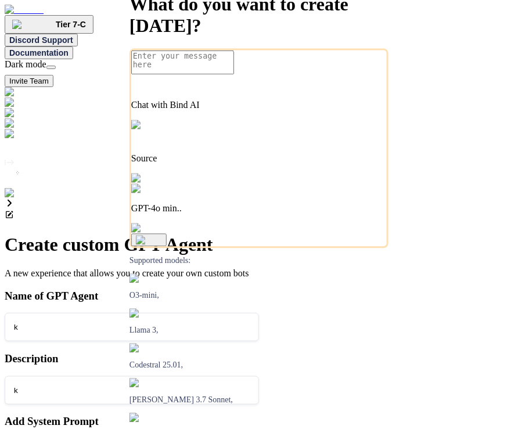
type input "k"
type textarea "x"
type textarea "k"
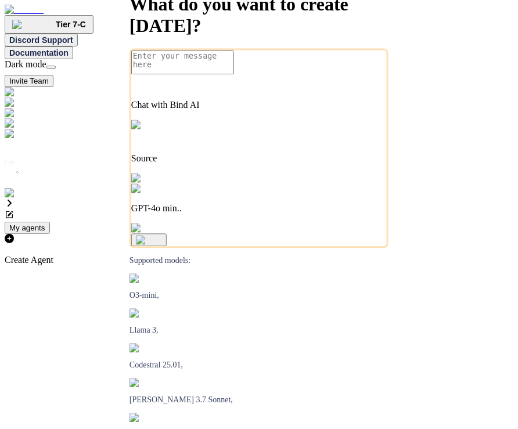
type textarea "x"
click at [13, 129] on img at bounding box center [31, 123] width 52 height 10
drag, startPoint x: 147, startPoint y: 224, endPoint x: 350, endPoint y: 228, distance: 203.3
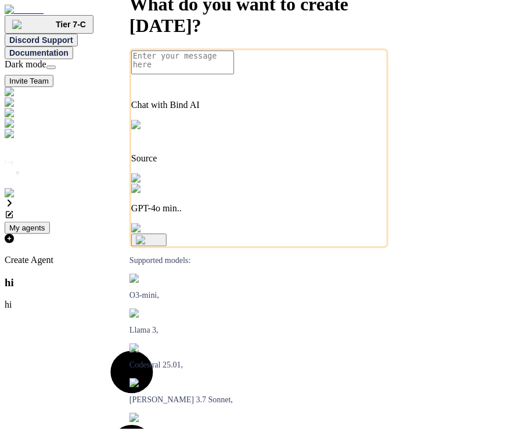
copy p "Bind AI learns from your existing codebase and data"
click at [20, 129] on img at bounding box center [31, 123] width 52 height 10
click at [21, 129] on img at bounding box center [31, 123] width 52 height 10
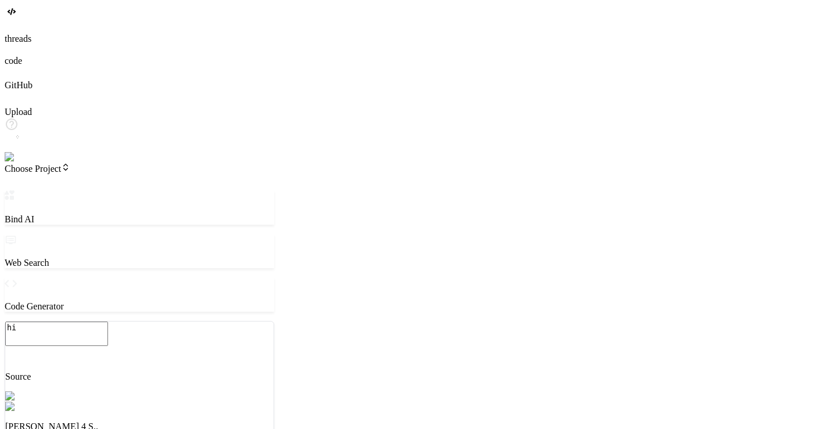
type textarea "x"
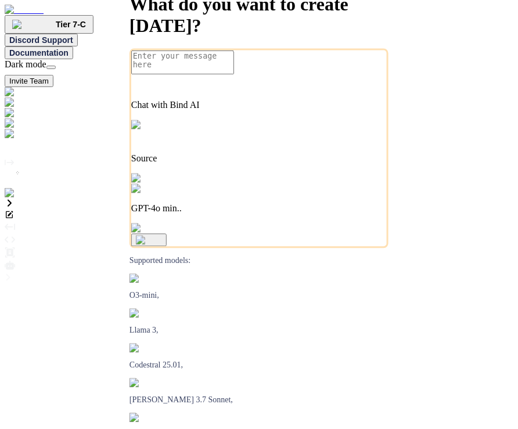
type textarea "x"
click at [15, 129] on img at bounding box center [31, 123] width 52 height 10
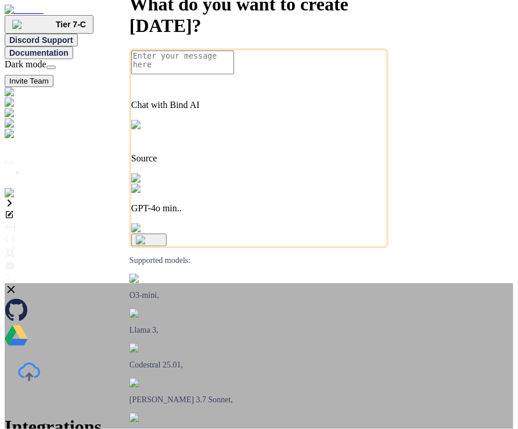
click at [89, 283] on div "Integrations to automate creation for you Bind AI learns from your existing cod…" at bounding box center [259, 409] width 509 height 253
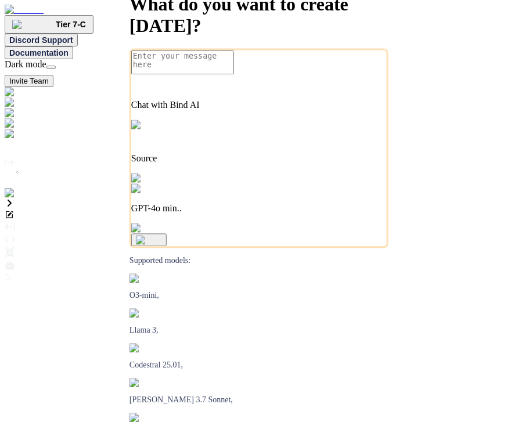
click at [16, 129] on img at bounding box center [31, 123] width 52 height 10
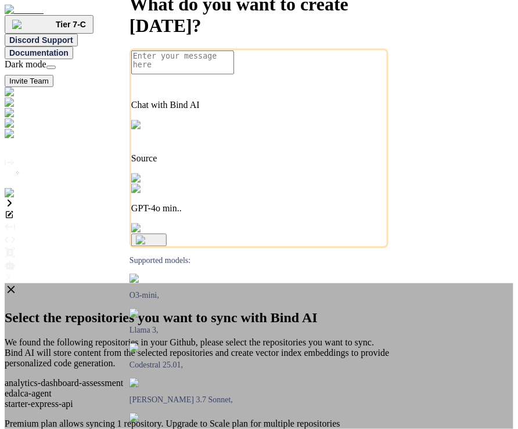
click at [177, 283] on div "Select the repositories you want to sync with Bind AI We found the following re…" at bounding box center [259, 384] width 509 height 203
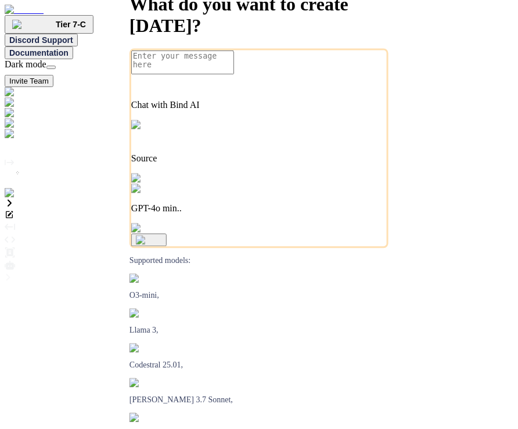
click at [19, 127] on img at bounding box center [31, 123] width 52 height 10
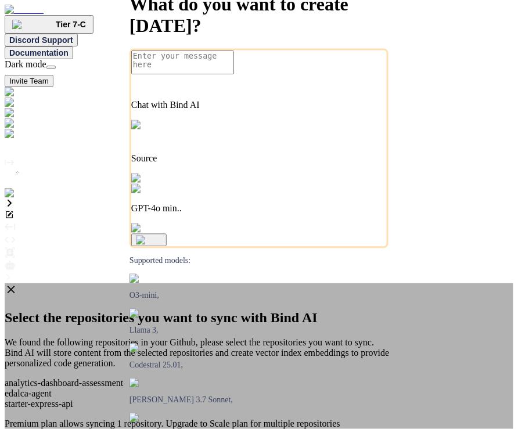
click at [276, 283] on div "Select the repositories you want to sync with Bind AI We found the following re…" at bounding box center [259, 384] width 509 height 203
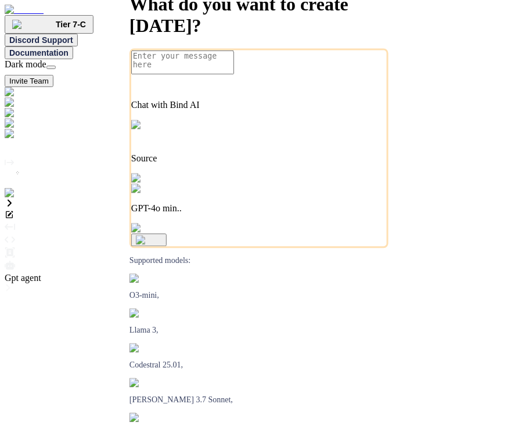
click at [508, 260] on div at bounding box center [259, 266] width 509 height 13
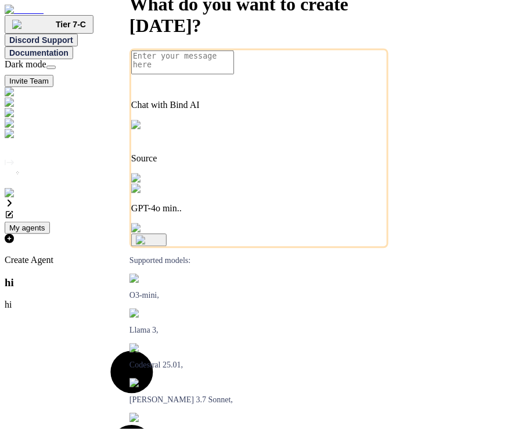
drag, startPoint x: 444, startPoint y: 366, endPoint x: 441, endPoint y: 375, distance: 9.4
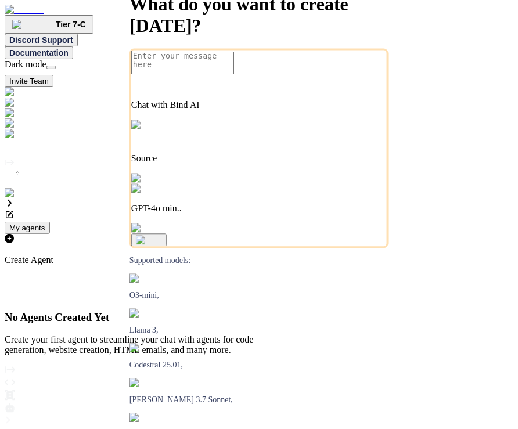
click at [259, 255] on p "Create Agent" at bounding box center [132, 260] width 254 height 10
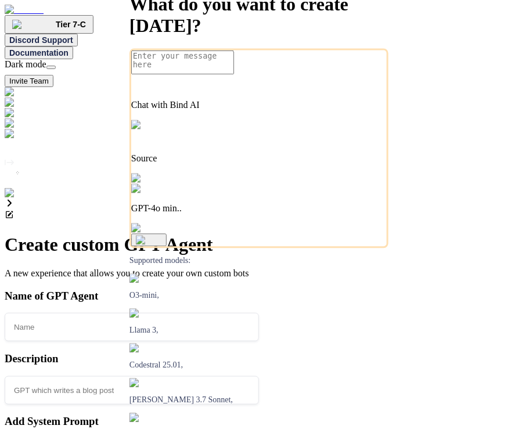
click at [259, 313] on input "text" at bounding box center [132, 327] width 254 height 28
type textarea "x"
type input "s"
click at [259, 376] on input "text" at bounding box center [132, 390] width 254 height 28
type textarea "x"
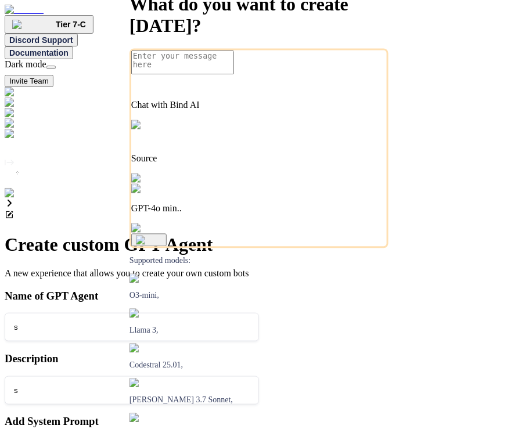
type input "s"
type textarea "x"
type textarea "s"
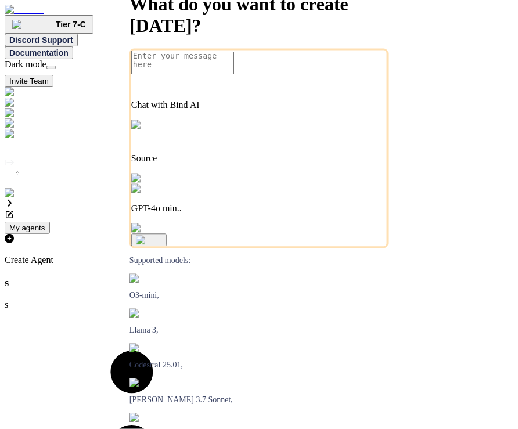
type textarea "x"
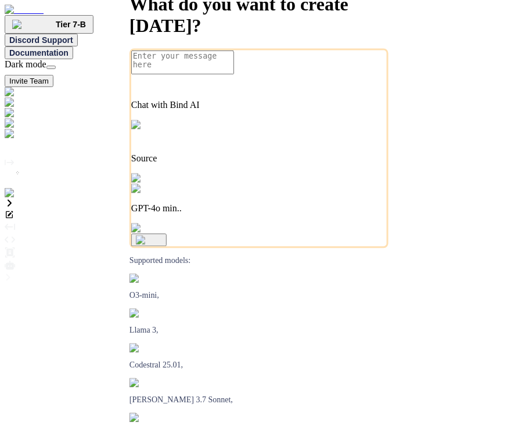
click at [15, 127] on img at bounding box center [31, 123] width 52 height 10
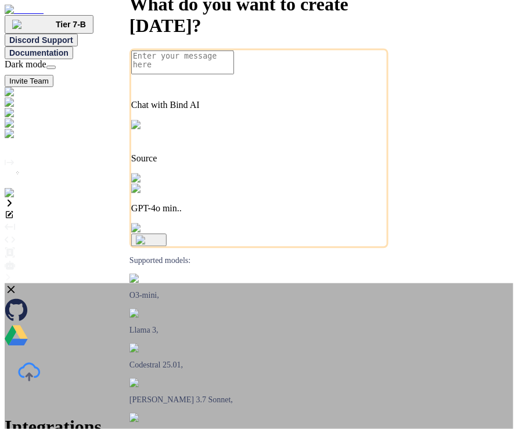
click at [438, 283] on div "Integrations to automate creation for you Bind AI learns from your existing cod…" at bounding box center [259, 409] width 509 height 253
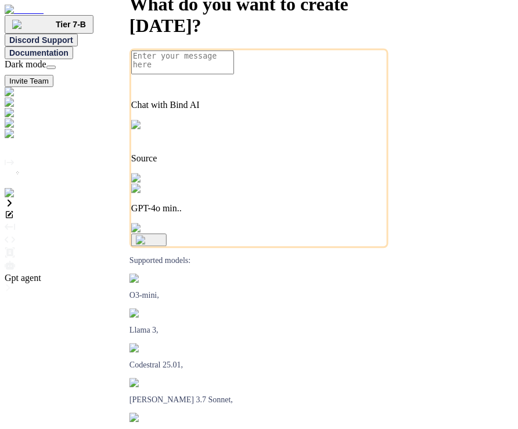
click at [15, 260] on icon at bounding box center [10, 265] width 10 height 10
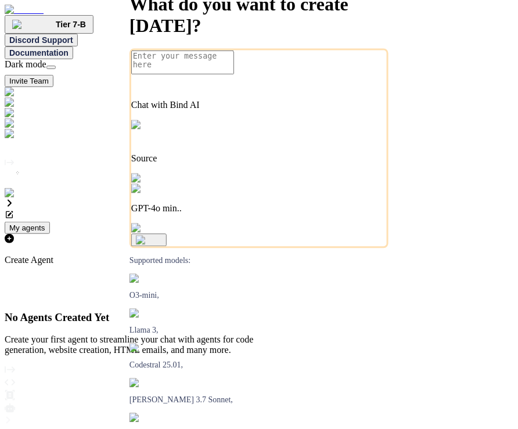
click at [259, 255] on p "Create Agent" at bounding box center [132, 260] width 254 height 10
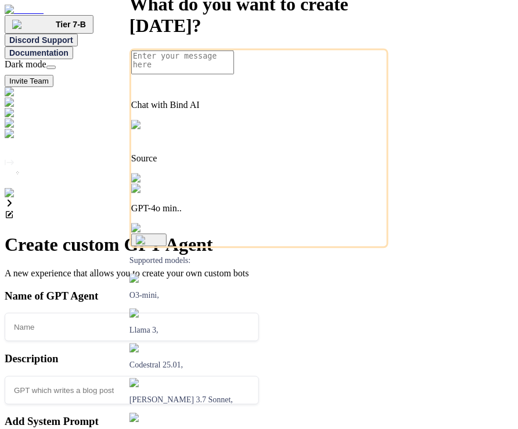
click at [259, 313] on input "text" at bounding box center [132, 327] width 254 height 28
type textarea "x"
type input "h"
type textarea "x"
type input "hi"
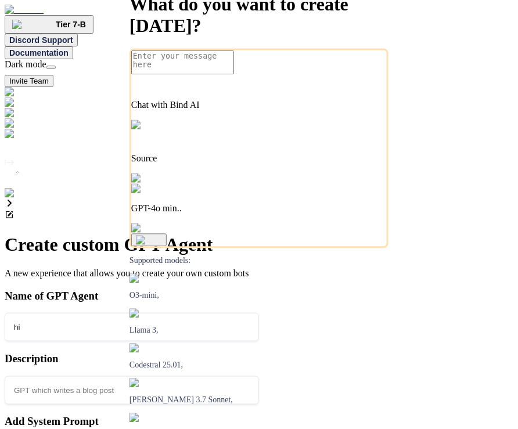
click at [259, 376] on input "text" at bounding box center [132, 390] width 254 height 28
type textarea "x"
type input "f"
type textarea "x"
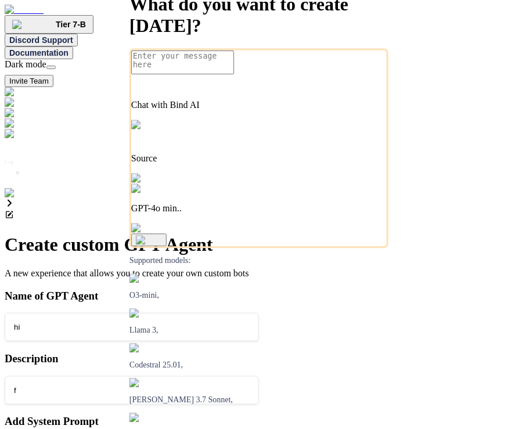
type textarea "f"
type textarea "x"
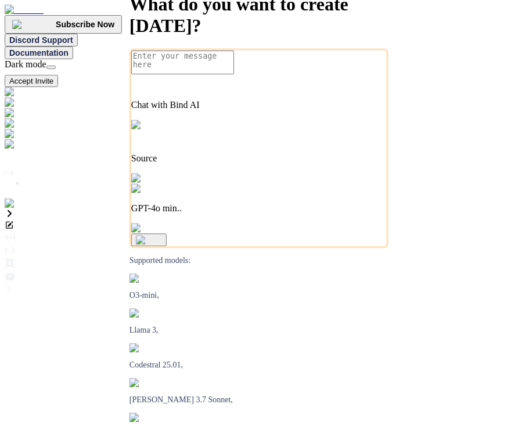
type textarea "x"
click at [58, 75] on button "Accept Invite" at bounding box center [31, 81] width 53 height 12
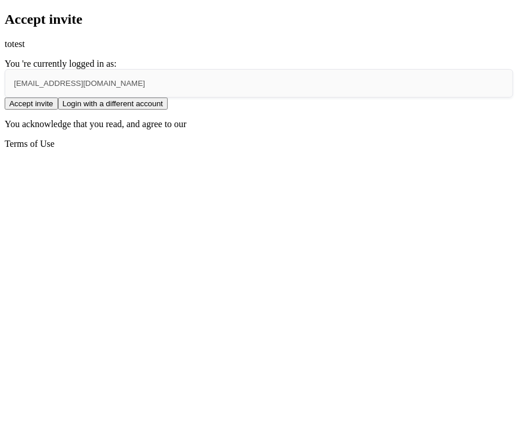
click at [58, 110] on button "Accept invite" at bounding box center [31, 104] width 53 height 12
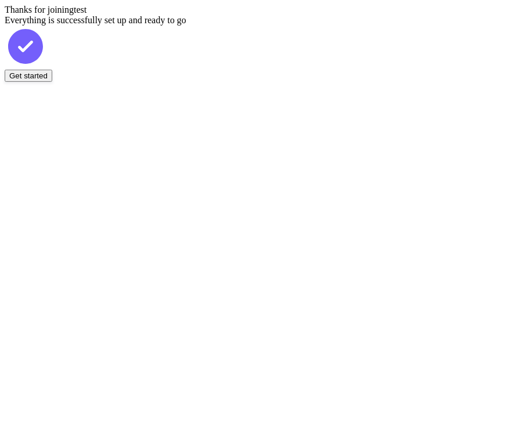
click at [52, 82] on button "Get started" at bounding box center [29, 76] width 48 height 12
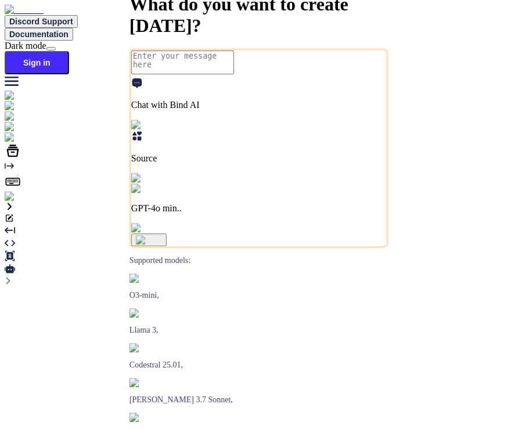
click at [389, 37] on h1 "What do you want to create [DATE]?" at bounding box center [259, 15] width 259 height 43
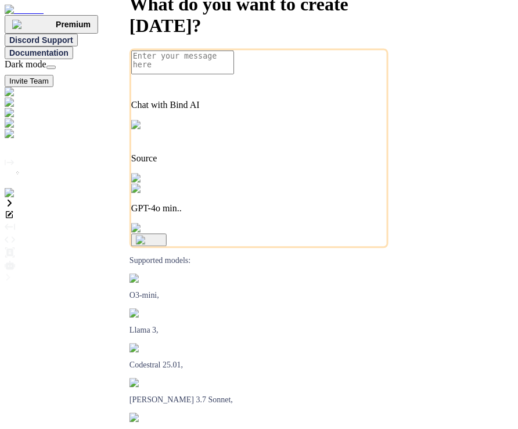
click at [6, 199] on div "Created with Pixso." at bounding box center [259, 178] width 509 height 41
click at [16, 199] on img at bounding box center [24, 193] width 38 height 10
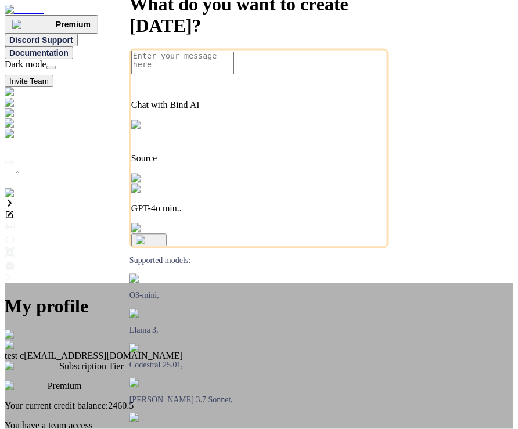
click at [123, 283] on div "My profile test c app7@yopmail.com Subscription Tier Premium Your current credi…" at bounding box center [259, 431] width 509 height 297
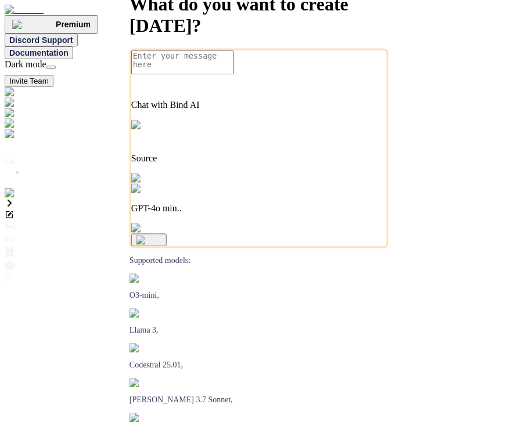
click at [13, 129] on img at bounding box center [31, 123] width 52 height 10
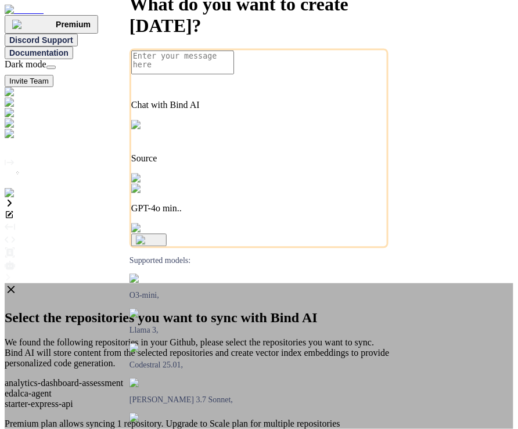
click at [219, 283] on div "Select the repositories you want to sync with Bind AI We found the following re…" at bounding box center [259, 384] width 509 height 203
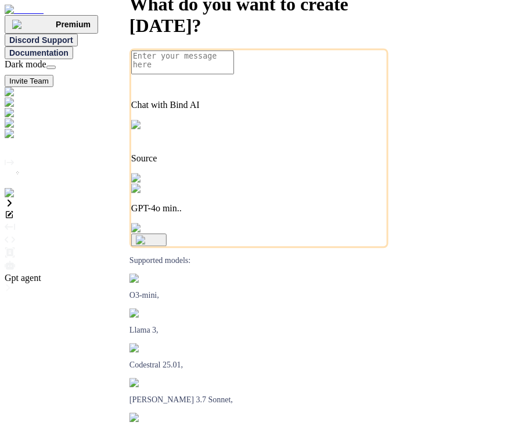
click at [15, 261] on icon at bounding box center [10, 265] width 10 height 9
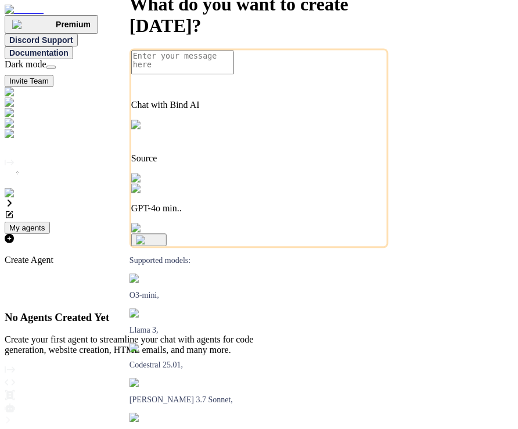
click at [259, 255] on p "Create Agent" at bounding box center [132, 260] width 254 height 10
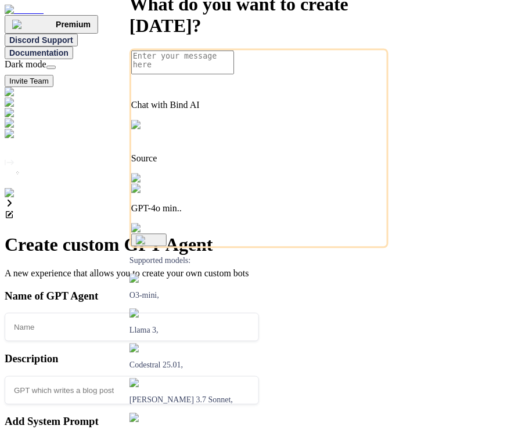
click at [259, 313] on input "text" at bounding box center [132, 327] width 254 height 28
type textarea "x"
type input "f"
click at [259, 376] on input "text" at bounding box center [132, 390] width 254 height 28
type textarea "x"
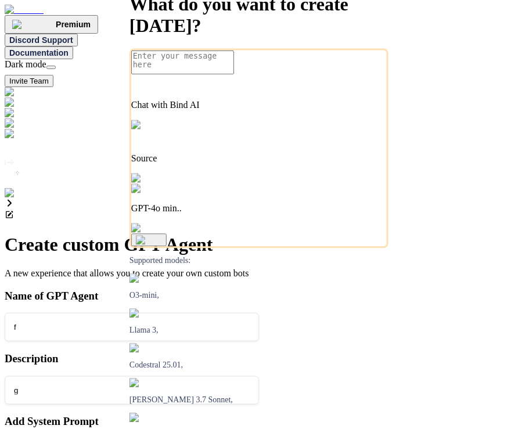
drag, startPoint x: 363, startPoint y: 202, endPoint x: 398, endPoint y: 298, distance: 102.5
type input "g"
type textarea "x"
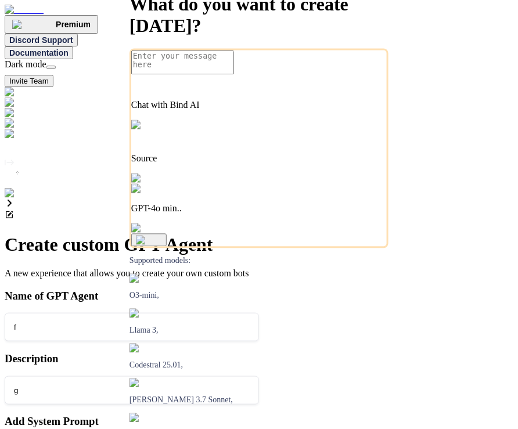
type textarea "g"
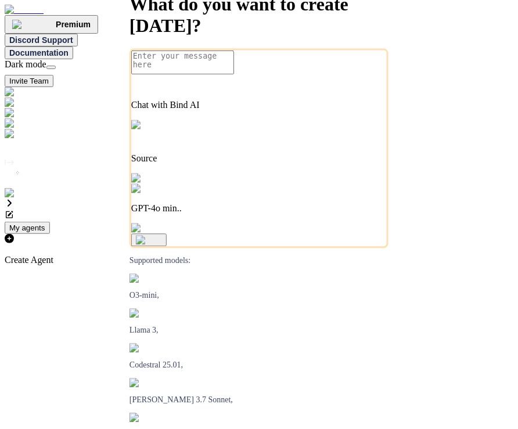
type textarea "x"
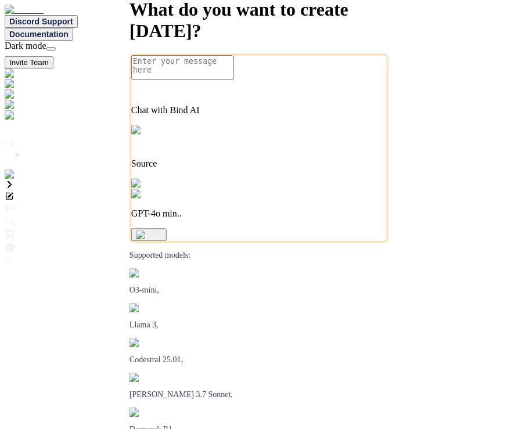
click at [16, 180] on img at bounding box center [24, 175] width 38 height 10
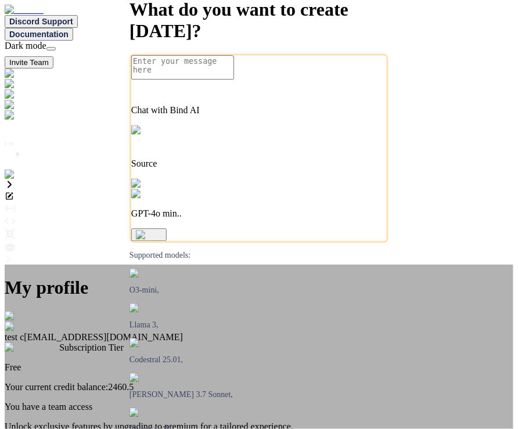
click at [119, 265] on div "My profile test c app7@yopmail.com Subscription Tier Free Your current credit b…" at bounding box center [259, 413] width 509 height 297
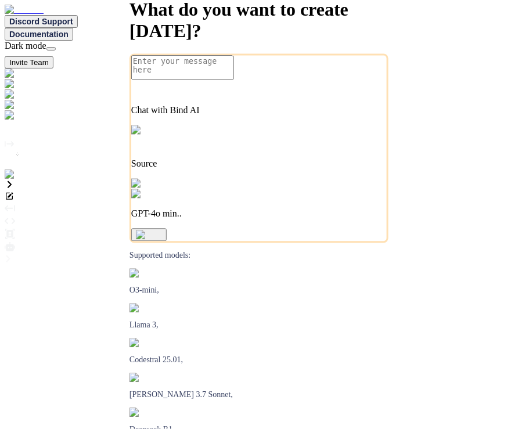
click at [15, 180] on img at bounding box center [24, 175] width 38 height 10
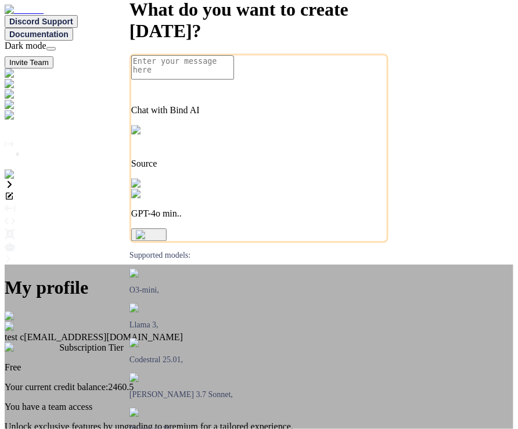
click at [123, 265] on div "My profile test c app7@yopmail.com Subscription Tier Free Your current credit b…" at bounding box center [259, 413] width 509 height 297
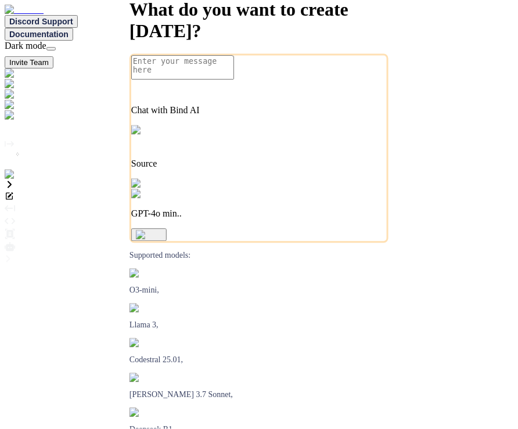
click at [12, 110] on img at bounding box center [31, 105] width 52 height 10
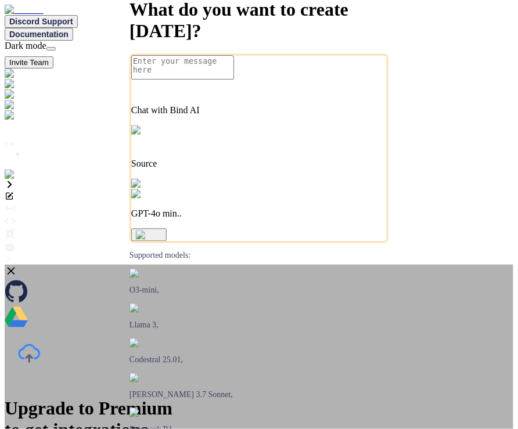
click at [107, 265] on div "Upgrade to Premium to get integrations Sync your Github repositories, Upload Fi…" at bounding box center [259, 391] width 509 height 253
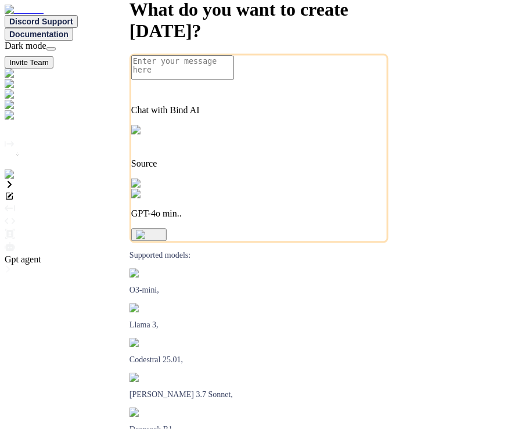
click at [15, 242] on icon at bounding box center [10, 247] width 10 height 10
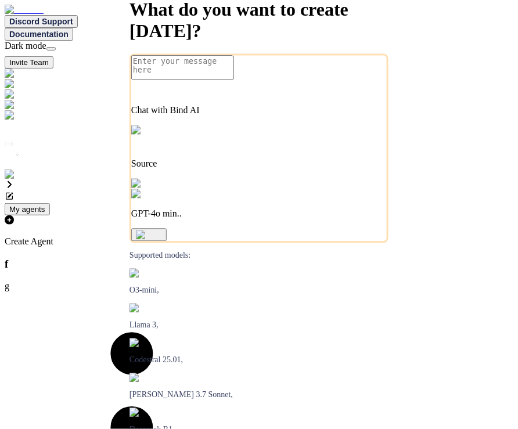
click at [259, 236] on p "Create Agent" at bounding box center [132, 241] width 254 height 10
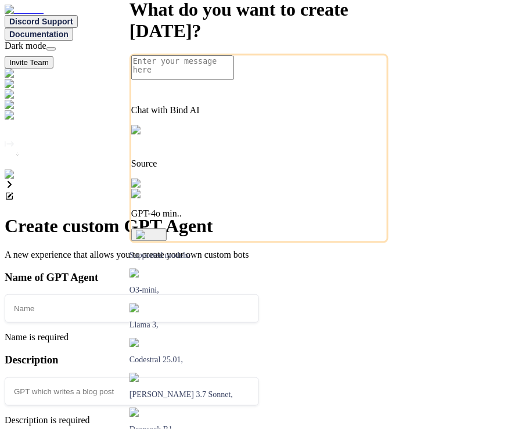
type textarea "x"
drag, startPoint x: 401, startPoint y: 322, endPoint x: 372, endPoint y: 208, distance: 117.1
click at [268, 271] on div "Name of GPT Agent Name is required Description Description is required Add Syst…" at bounding box center [137, 399] width 264 height 256
type textarea "f"
click at [259, 377] on input "text" at bounding box center [132, 391] width 254 height 28
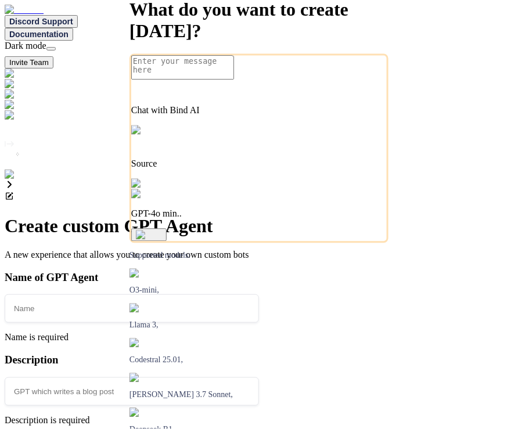
type textarea "x"
click at [259, 377] on input "f" at bounding box center [132, 391] width 254 height 28
type input "f"
type textarea "x"
click at [259, 294] on input "f" at bounding box center [132, 308] width 254 height 28
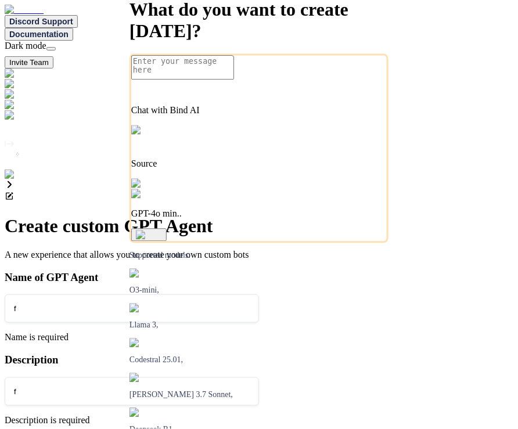
type input "f"
click at [268, 271] on div "Name of GPT Agent f Name is required Description f Description is required Add …" at bounding box center [137, 399] width 264 height 256
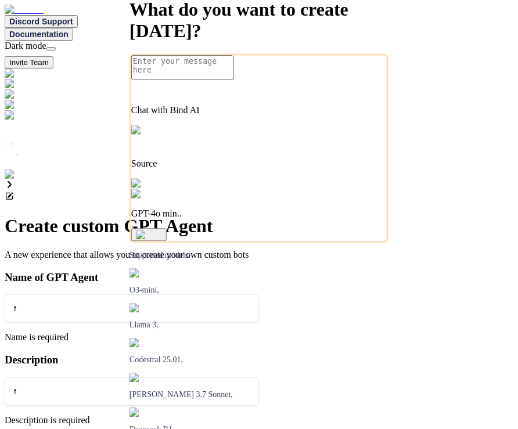
drag, startPoint x: 430, startPoint y: 191, endPoint x: 454, endPoint y: 223, distance: 39.8
click at [268, 271] on div "Name of GPT Agent f Name is required Description f Description is required Add …" at bounding box center [137, 399] width 264 height 256
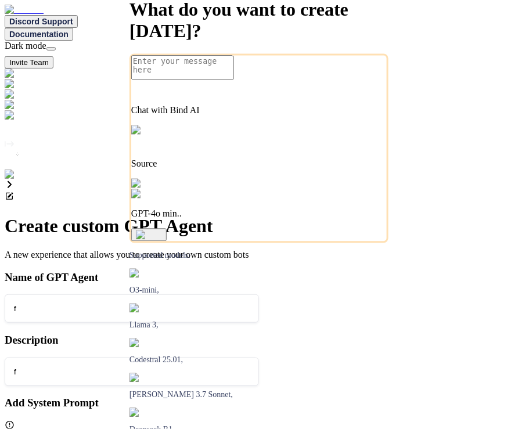
scroll to position [0, 0]
click at [12, 180] on img at bounding box center [24, 175] width 38 height 10
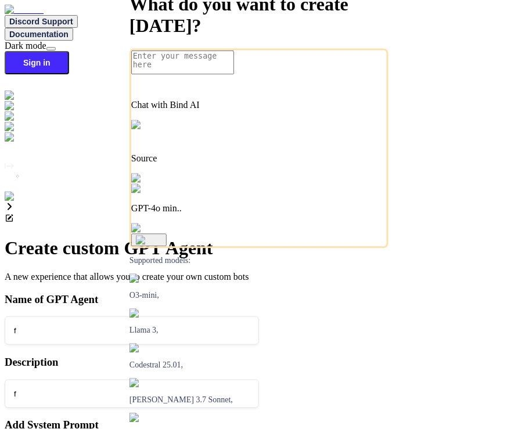
type textarea "x"
click at [15, 202] on img at bounding box center [21, 197] width 32 height 10
paste input "tamir@efa.co.il"
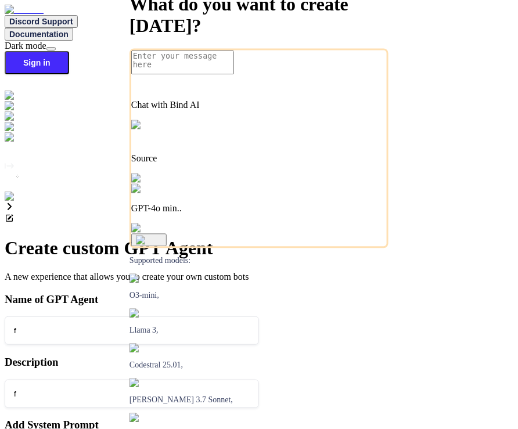
type input "tamir@efa.co.il"
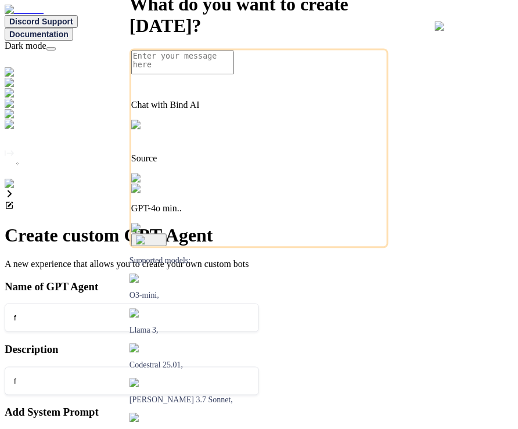
type textarea "x"
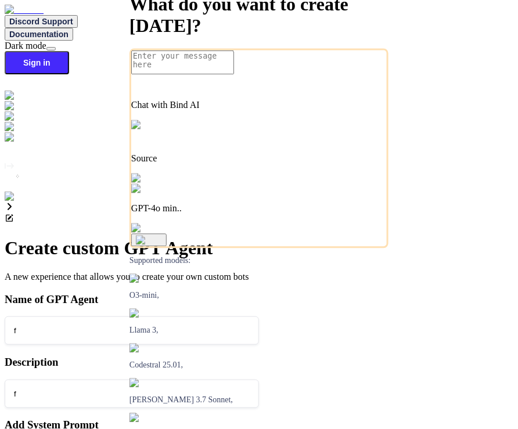
click at [17, 202] on img at bounding box center [21, 197] width 32 height 10
paste input "tamir@efa.co.il"
type input "tamir@efa.co.il"
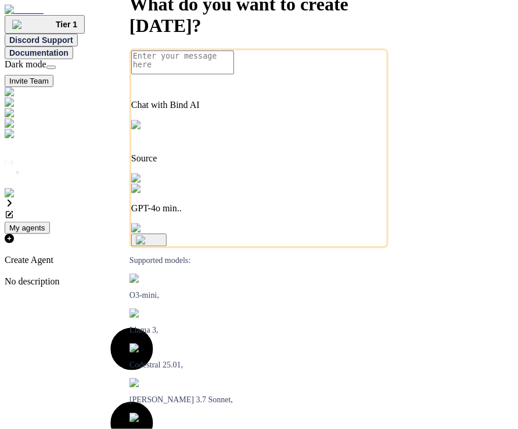
click at [17, 127] on img at bounding box center [31, 123] width 52 height 10
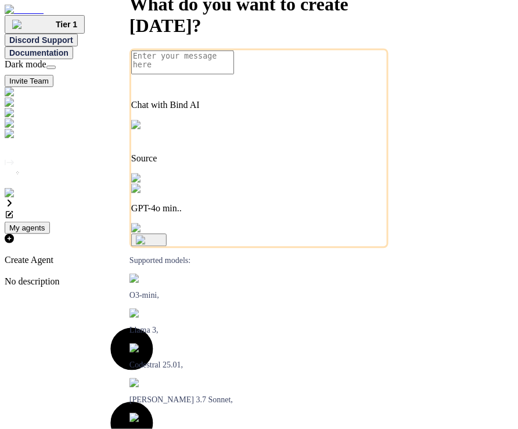
drag, startPoint x: 469, startPoint y: 103, endPoint x: 483, endPoint y: 96, distance: 15.9
click at [259, 296] on icon at bounding box center [132, 423] width 254 height 254
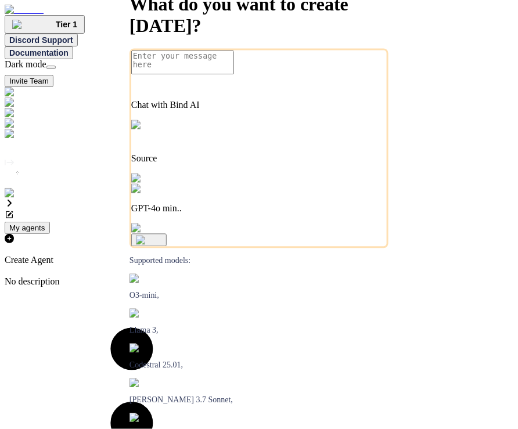
click at [12, 199] on img at bounding box center [24, 193] width 38 height 10
type textarea "x"
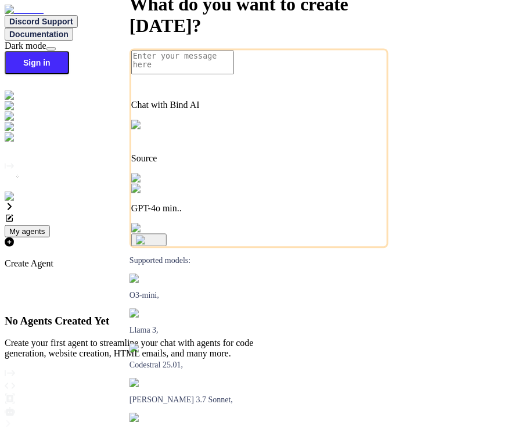
click at [12, 202] on img at bounding box center [21, 197] width 32 height 10
paste input "fakewiseco@gmail.com"
type input "fakewiseco@gmail.com"
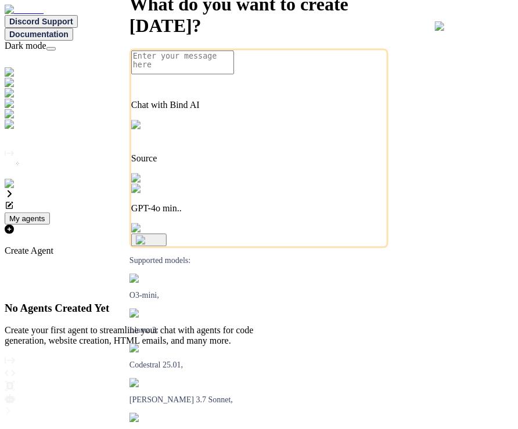
type textarea "x"
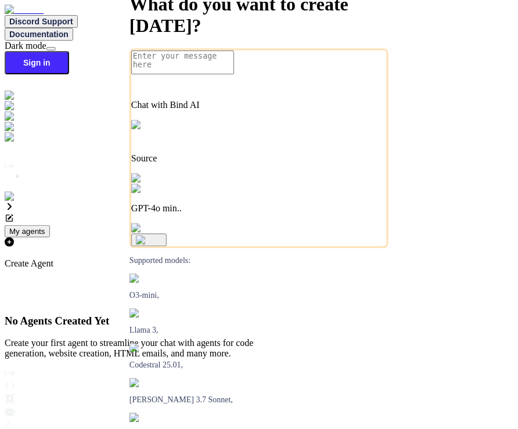
click at [10, 202] on img at bounding box center [21, 197] width 32 height 10
paste input "fakewiseco@gmail.com"
type input "fakewiseco@gmail.com"
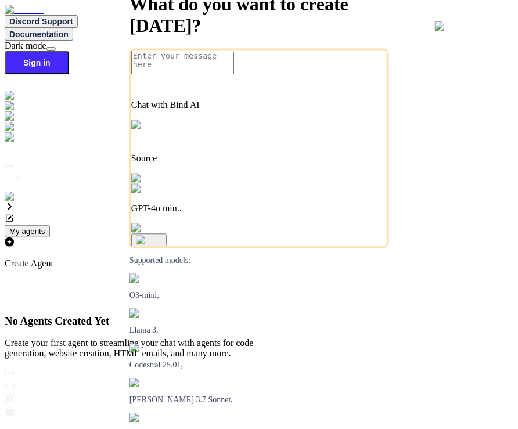
type textarea "x"
click at [17, 202] on img at bounding box center [21, 197] width 32 height 10
paste input "fakewiseco@gmail.com"
type input "fakewiseco@gmail.com"
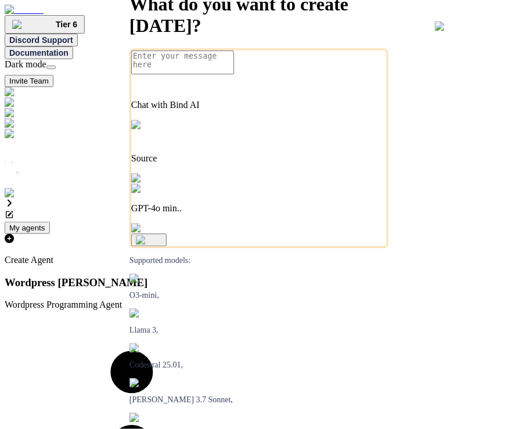
type textarea "x"
click at [8, 128] on img at bounding box center [31, 123] width 52 height 10
click at [16, 139] on img at bounding box center [34, 134] width 58 height 10
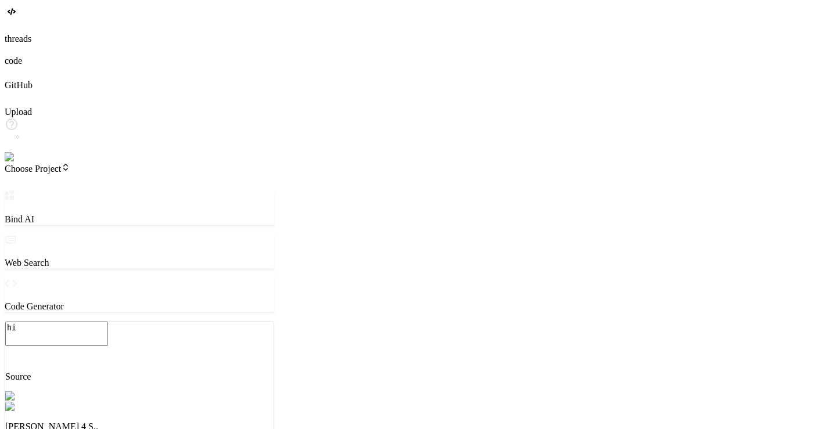
click at [20, 163] on img at bounding box center [24, 157] width 38 height 10
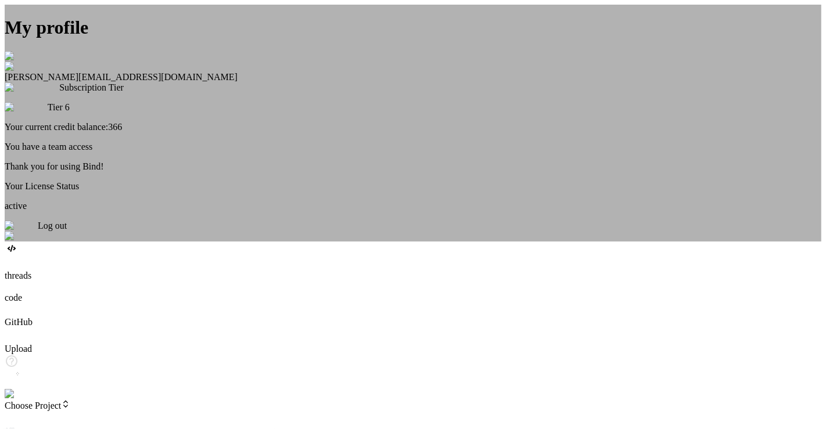
click at [160, 222] on div "My profile Tye Anderson fakewiseco@gmail.com Subscription Tier Tier 6 Your curr…" at bounding box center [413, 123] width 817 height 237
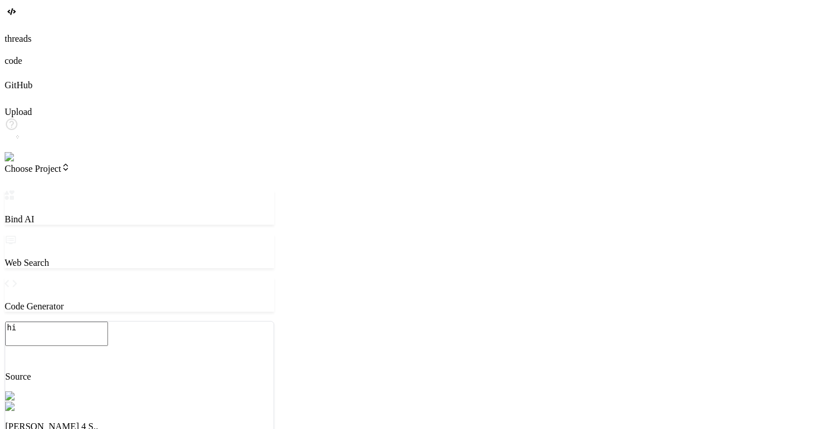
click at [70, 164] on span "Choose Project" at bounding box center [38, 169] width 66 height 10
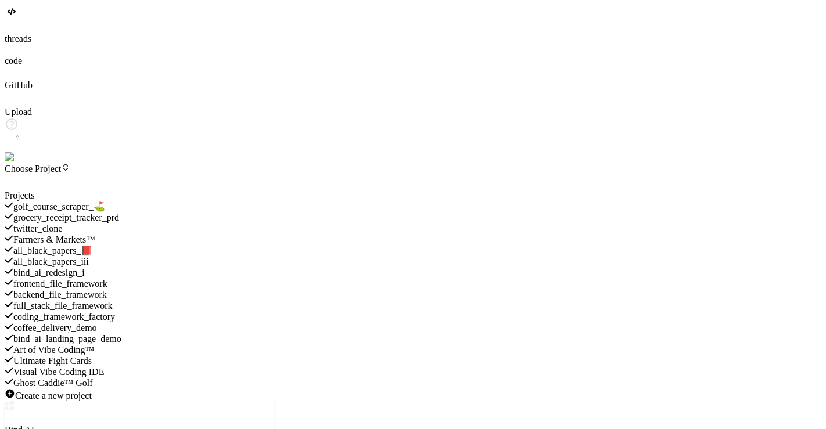
click at [92, 246] on span "all_black_papers_📕" at bounding box center [52, 251] width 79 height 10
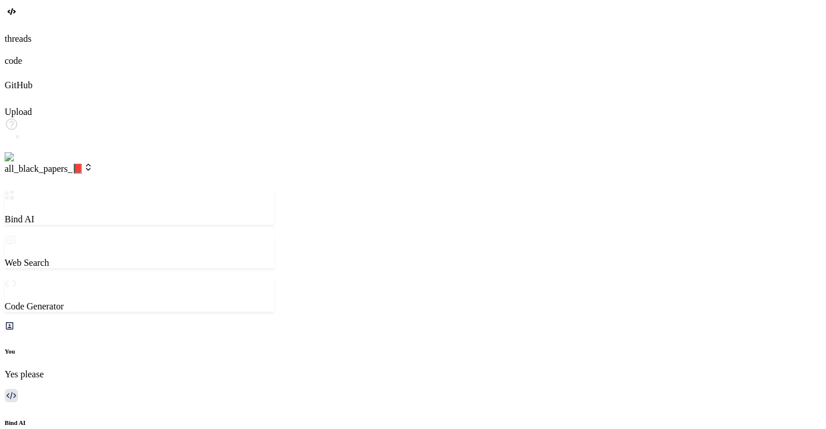
scroll to position [189, 0]
click at [93, 164] on span "all_black_papers_📕" at bounding box center [49, 169] width 88 height 10
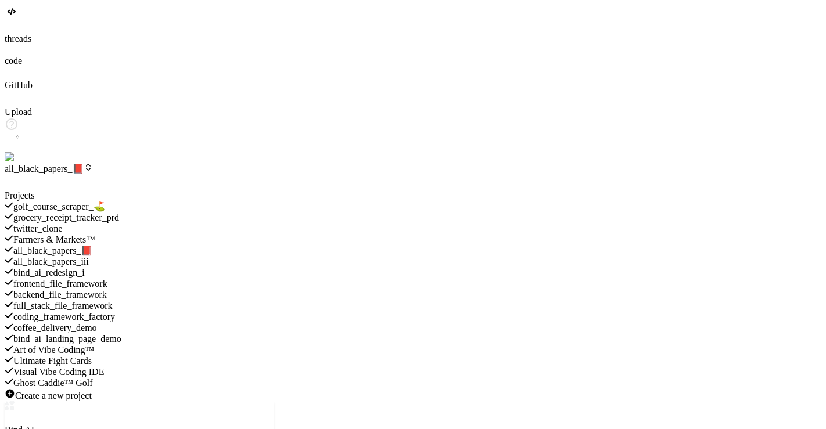
scroll to position [268, 0]
click at [89, 257] on span "all_black_papers_iii" at bounding box center [50, 262] width 75 height 10
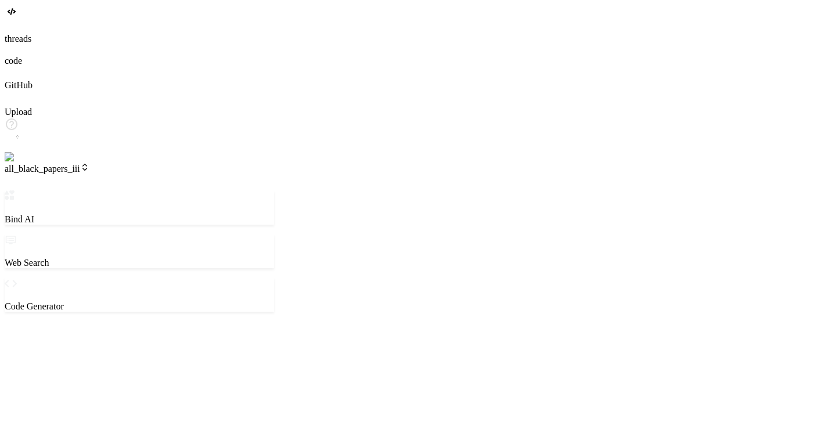
scroll to position [0, 0]
type textarea "x"
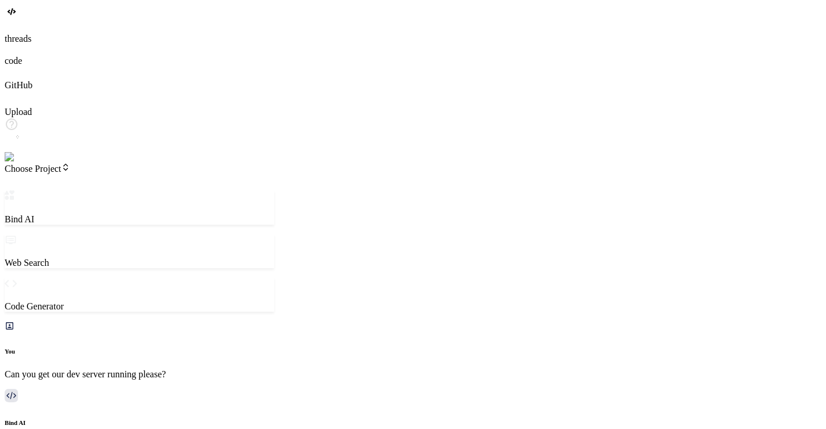
click at [70, 164] on span "Choose Project" at bounding box center [38, 169] width 66 height 10
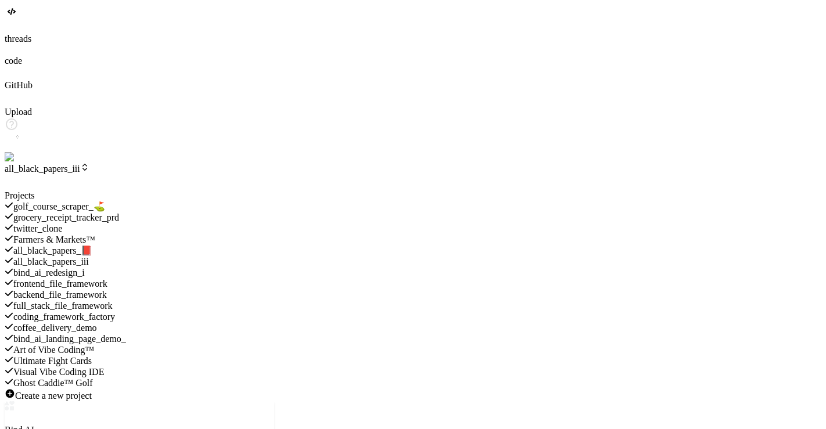
click at [53, 190] on div at bounding box center [139, 190] width 269 height 0
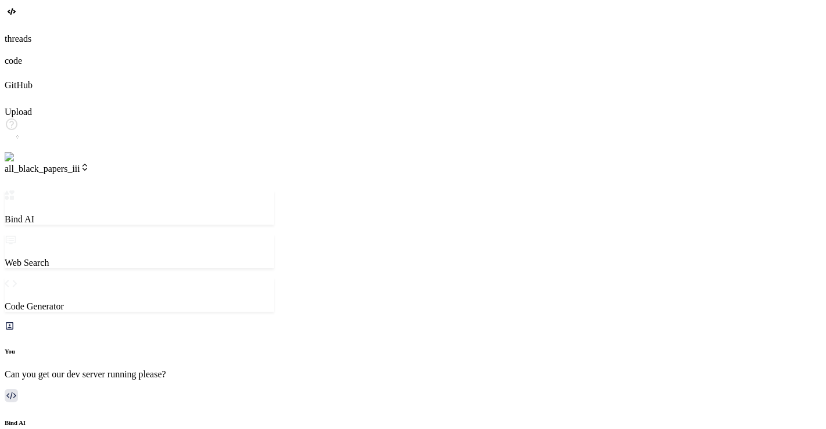
type textarea "x"
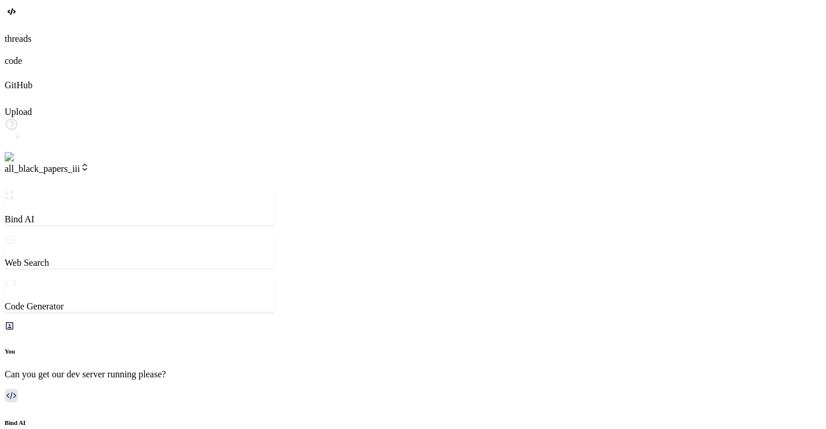
scroll to position [44, 0]
type textarea "</section> </BaseLayout>"
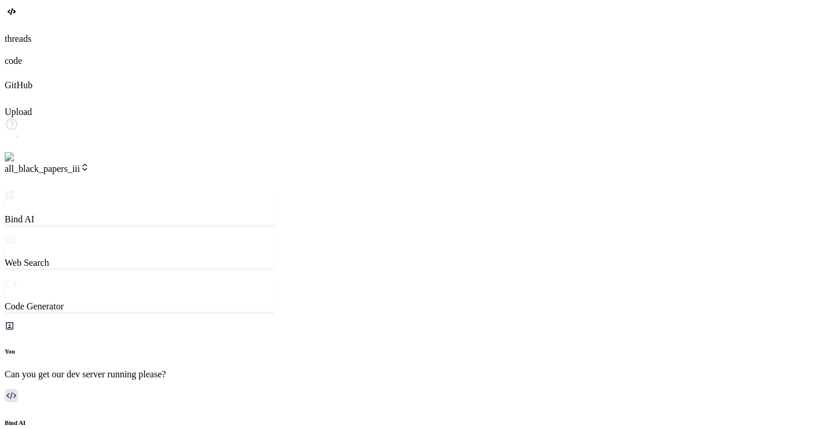
drag, startPoint x: 75, startPoint y: 283, endPoint x: 146, endPoint y: 280, distance: 71.5
copy pre "npm install"
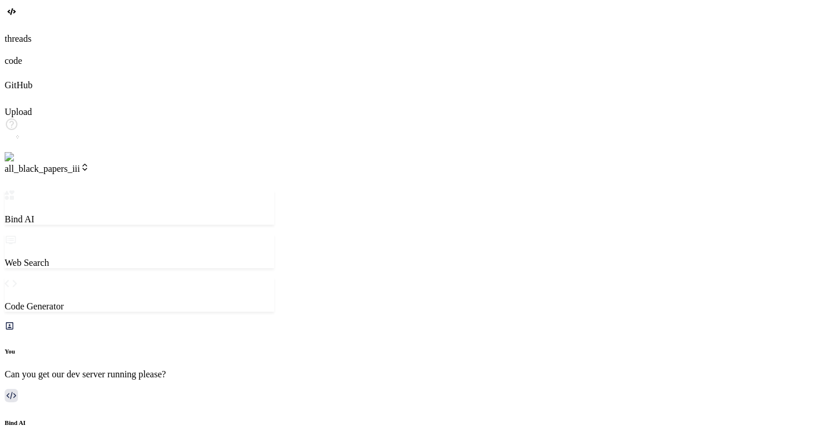
scroll to position [0, 0]
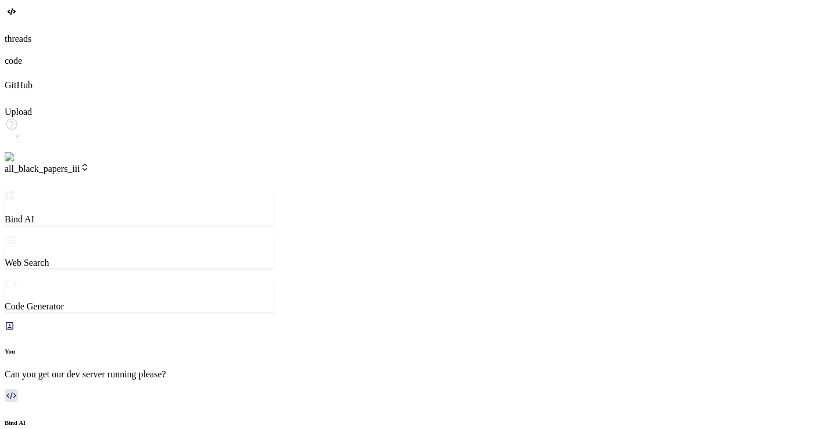
drag, startPoint x: 610, startPoint y: 407, endPoint x: 612, endPoint y: 328, distance: 79.0
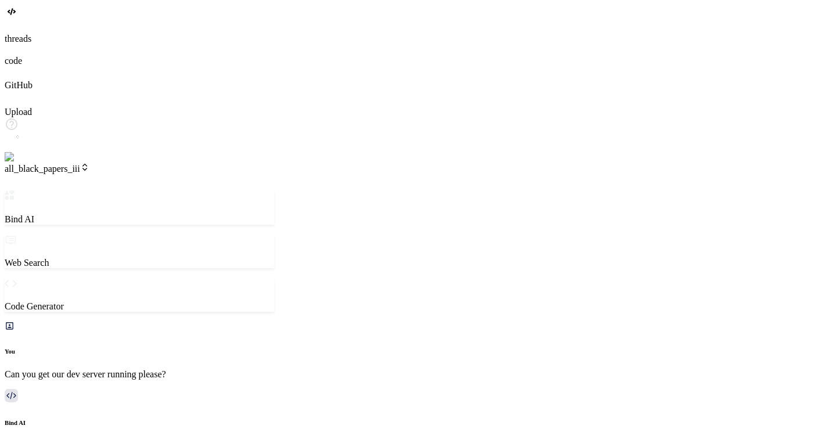
type textarea "0" /> <title>{title}</title> <meta name="description" content={description} /> …"
drag, startPoint x: 594, startPoint y: 409, endPoint x: 592, endPoint y: 289, distance: 119.6
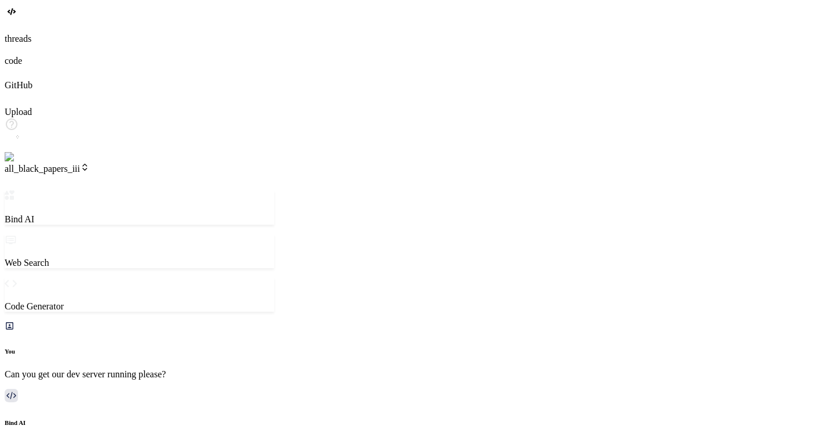
click at [43, 12] on icon at bounding box center [48, 7] width 10 height 10
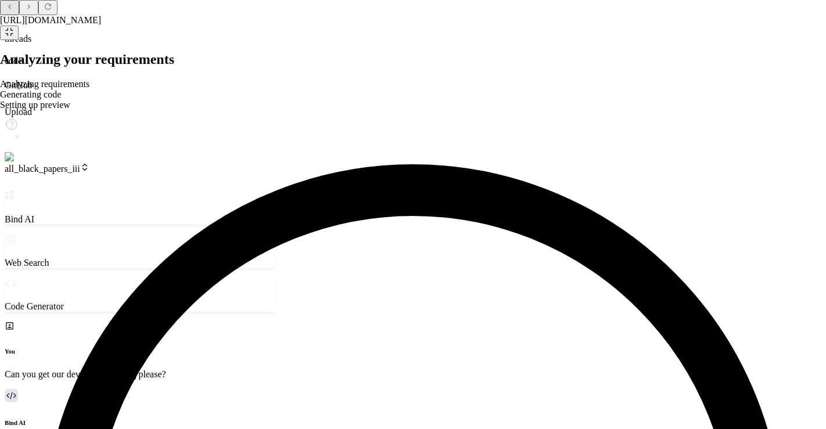
scroll to position [816, 0]
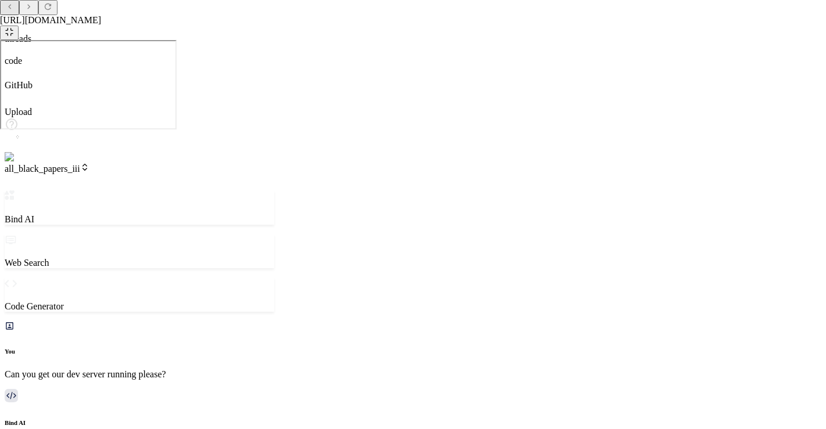
click at [14, 27] on icon at bounding box center [9, 31] width 9 height 9
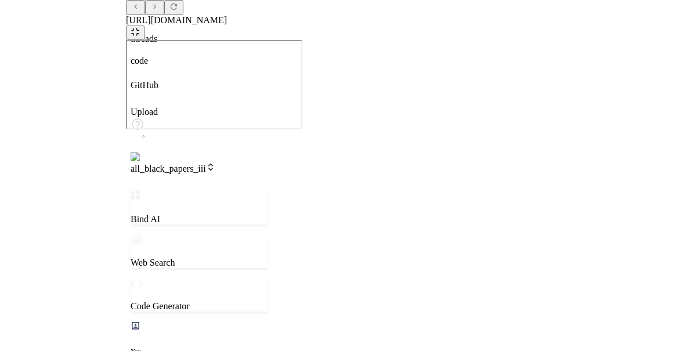
scroll to position [3498, 0]
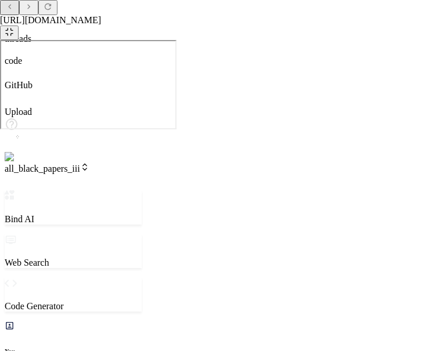
type textarea "x"
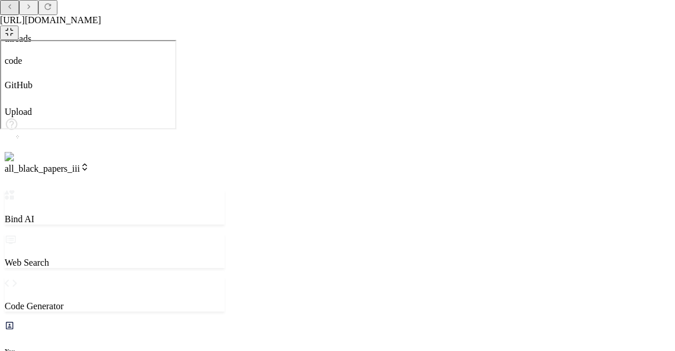
scroll to position [1385, 0]
click at [13, 28] on icon at bounding box center [9, 31] width 7 height 7
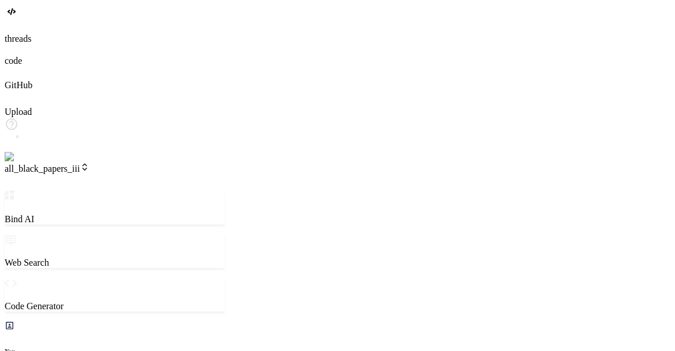
scroll to position [1565, 0]
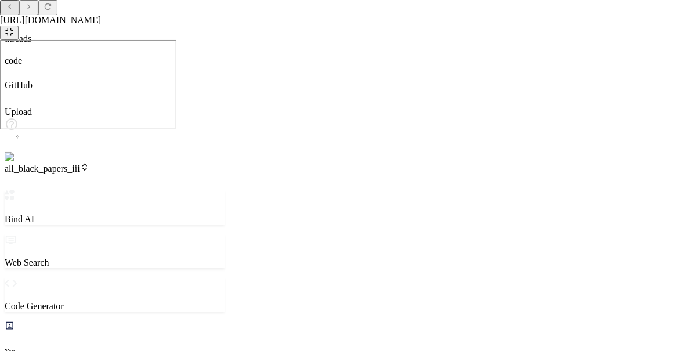
scroll to position [1746, 0]
click at [19, 26] on button at bounding box center [9, 33] width 19 height 15
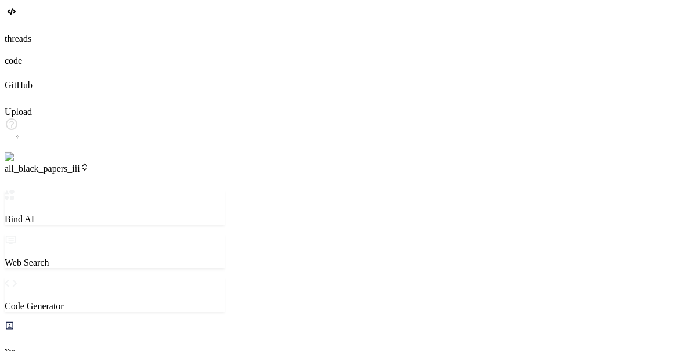
scroll to position [1926, 0]
drag, startPoint x: 288, startPoint y: 30, endPoint x: 289, endPoint y: 38, distance: 7.6
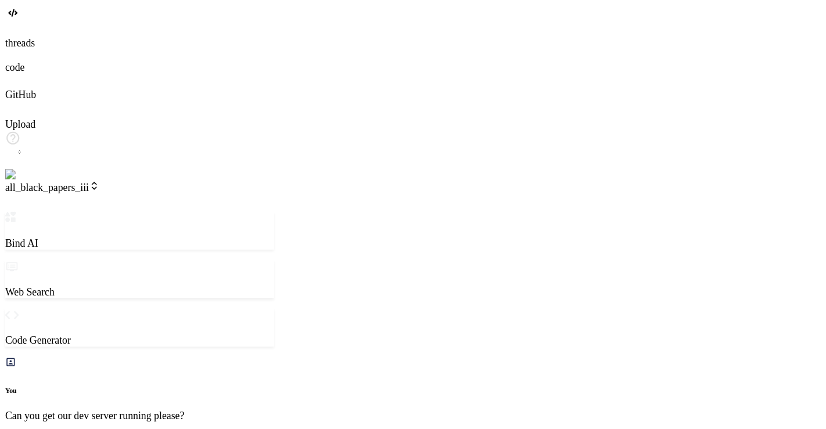
scroll to position [2016, 0]
type textarea "x"
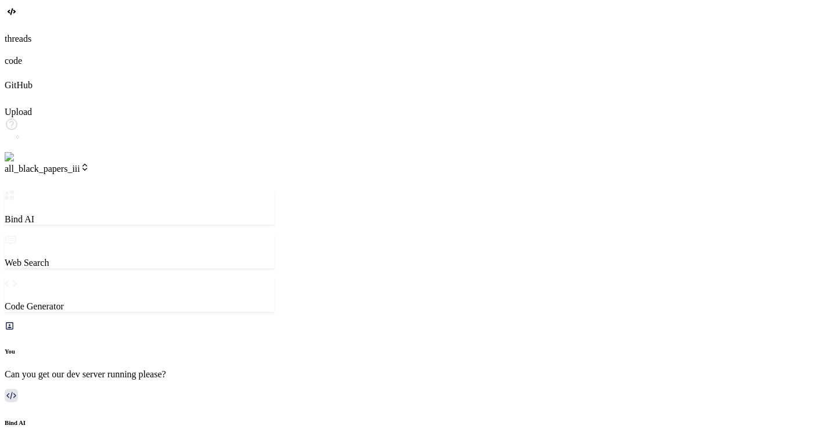
scroll to position [3878, 0]
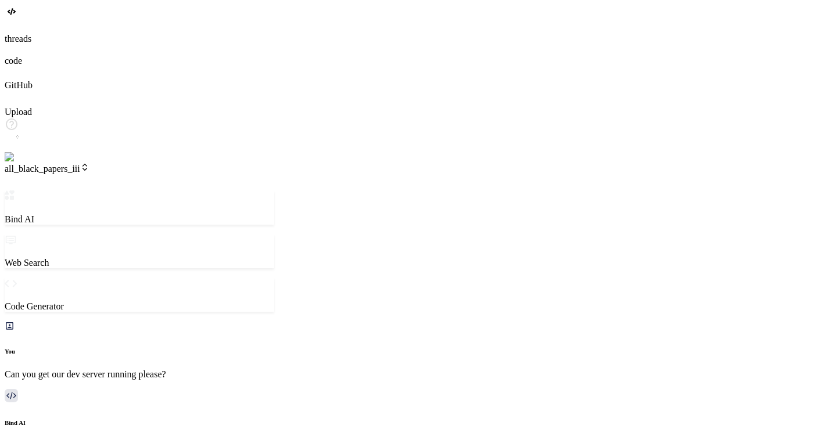
scroll to position [1968, 0]
drag, startPoint x: 318, startPoint y: 359, endPoint x: 652, endPoint y: 356, distance: 333.9
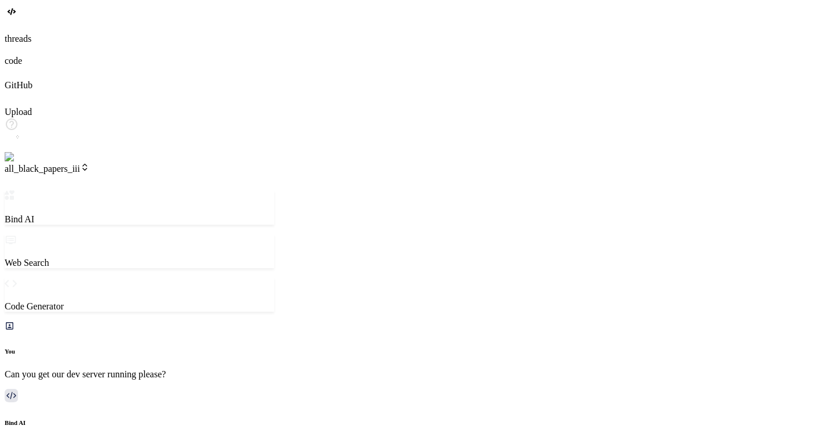
type textarea "## 📜 License [Specify your license here, e.g., MIT License]"
type textarea "x"
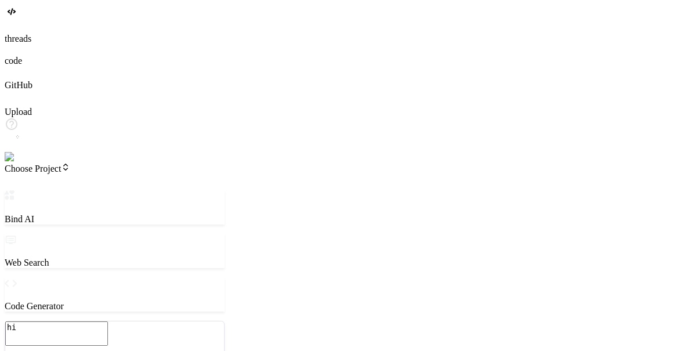
type textarea "x"
